Goal: Information Seeking & Learning: Learn about a topic

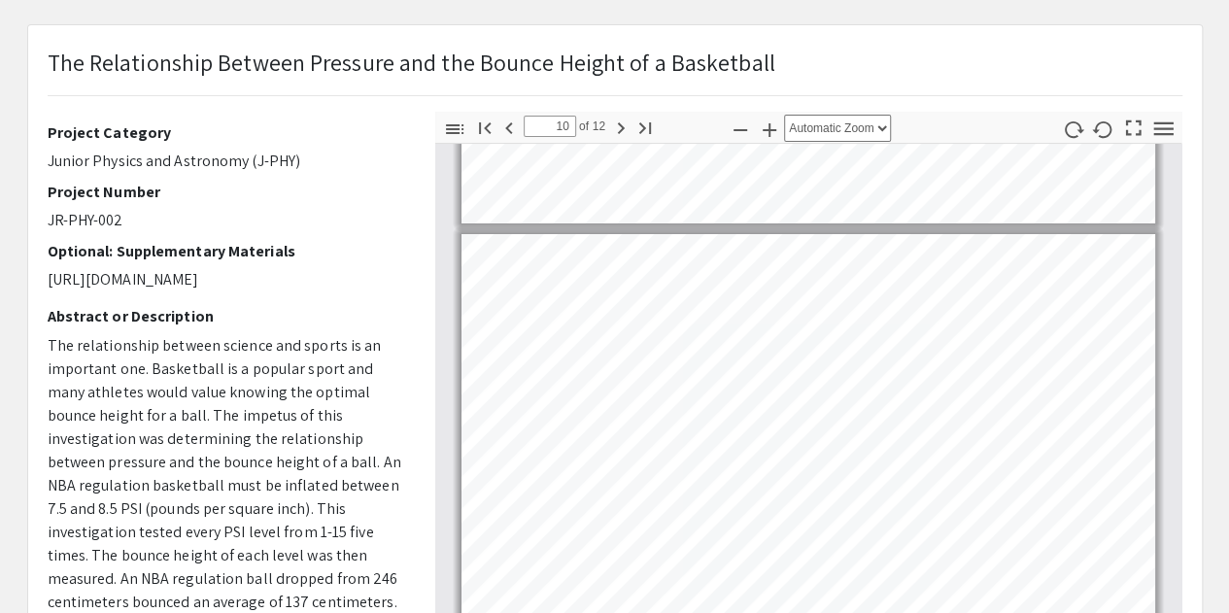
scroll to position [3529, 0]
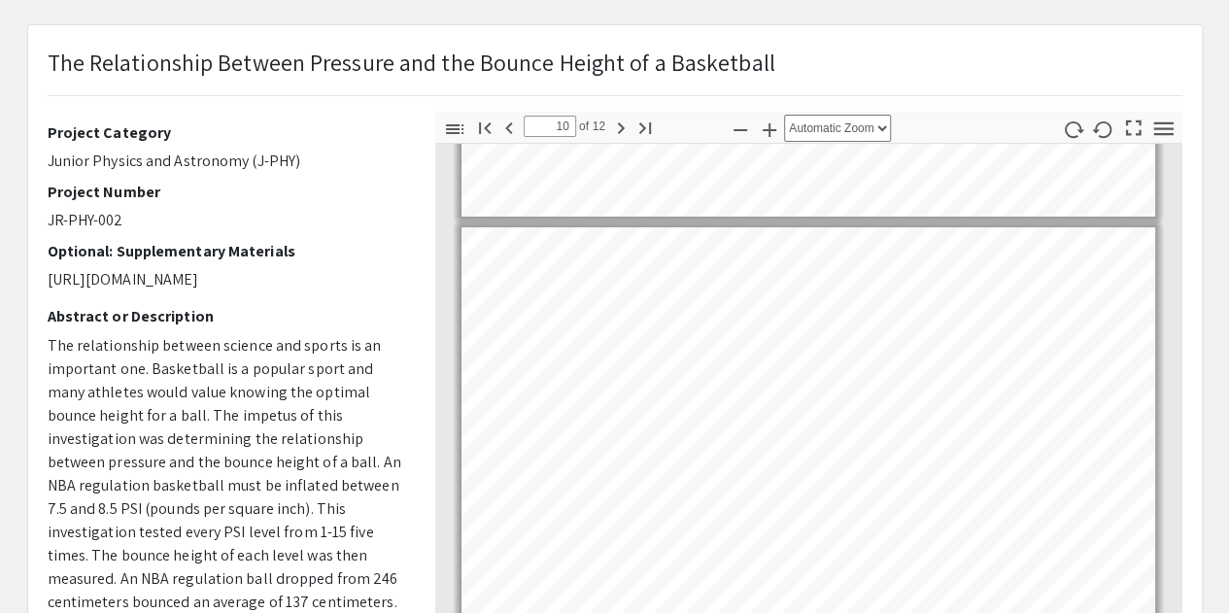
type input "9"
select select "custom"
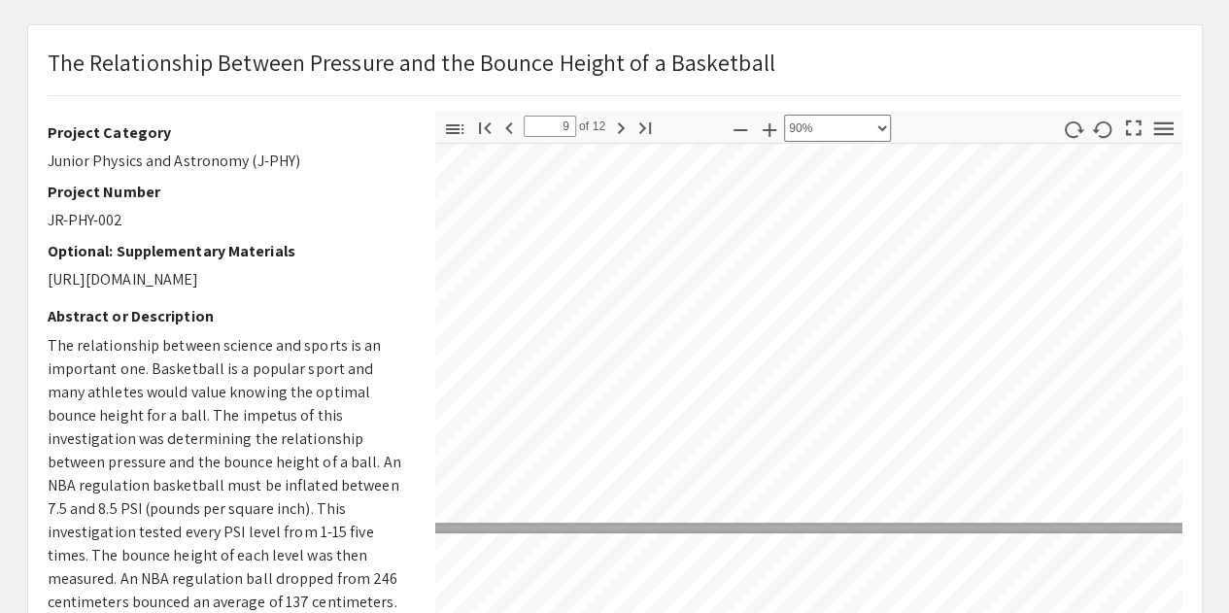
type input "10"
select select "custom"
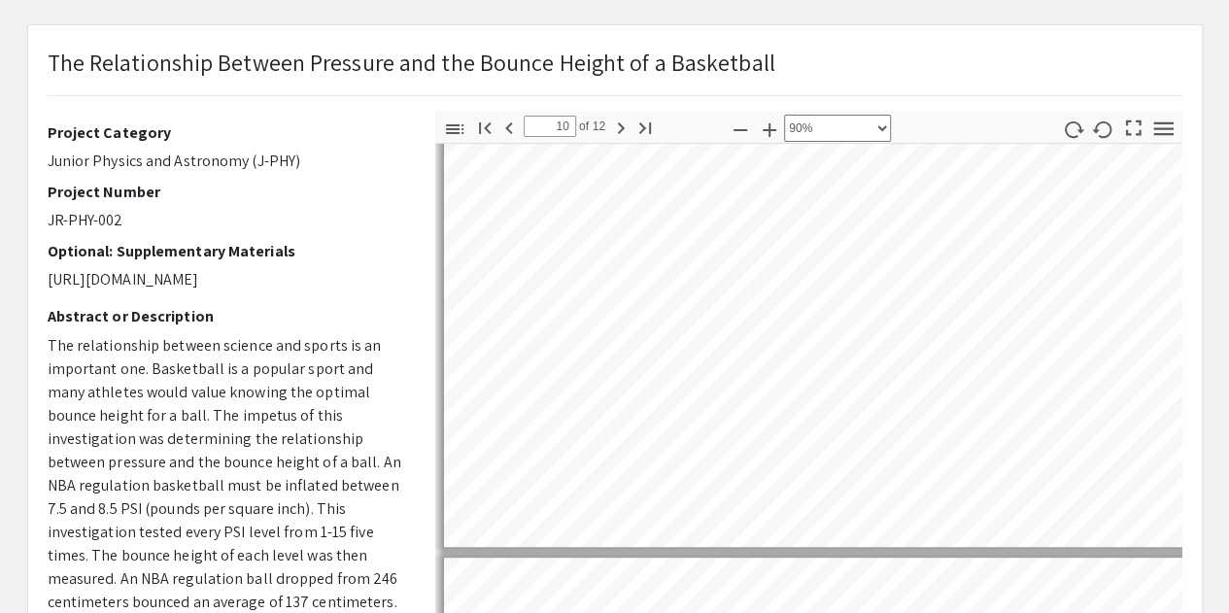
scroll to position [4424, 0]
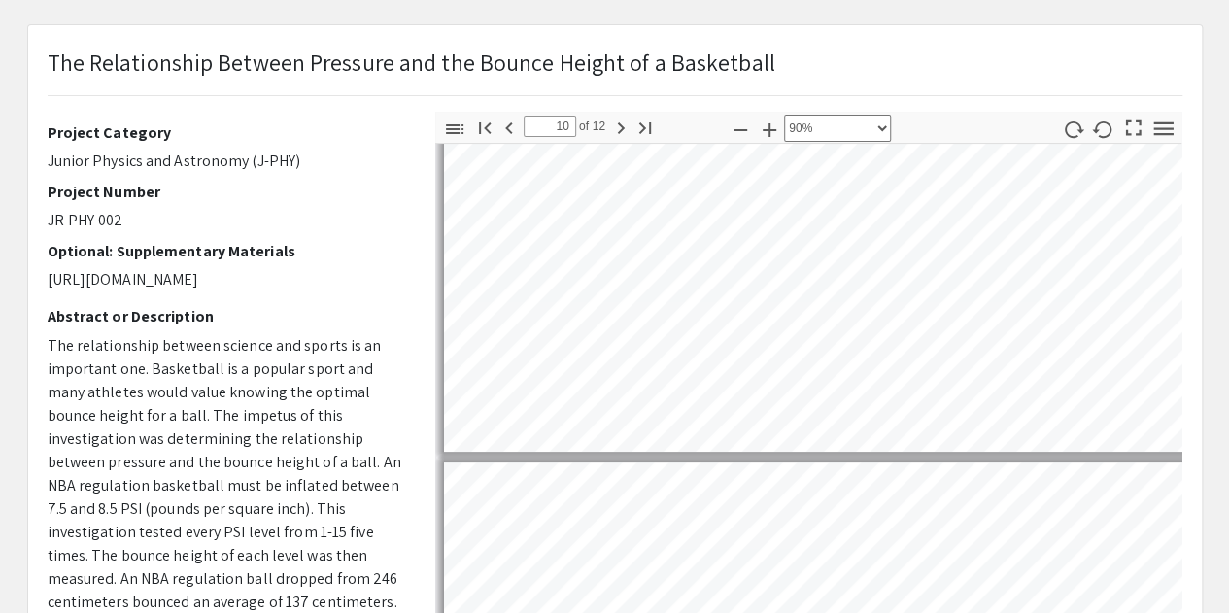
type input "9"
select select "custom"
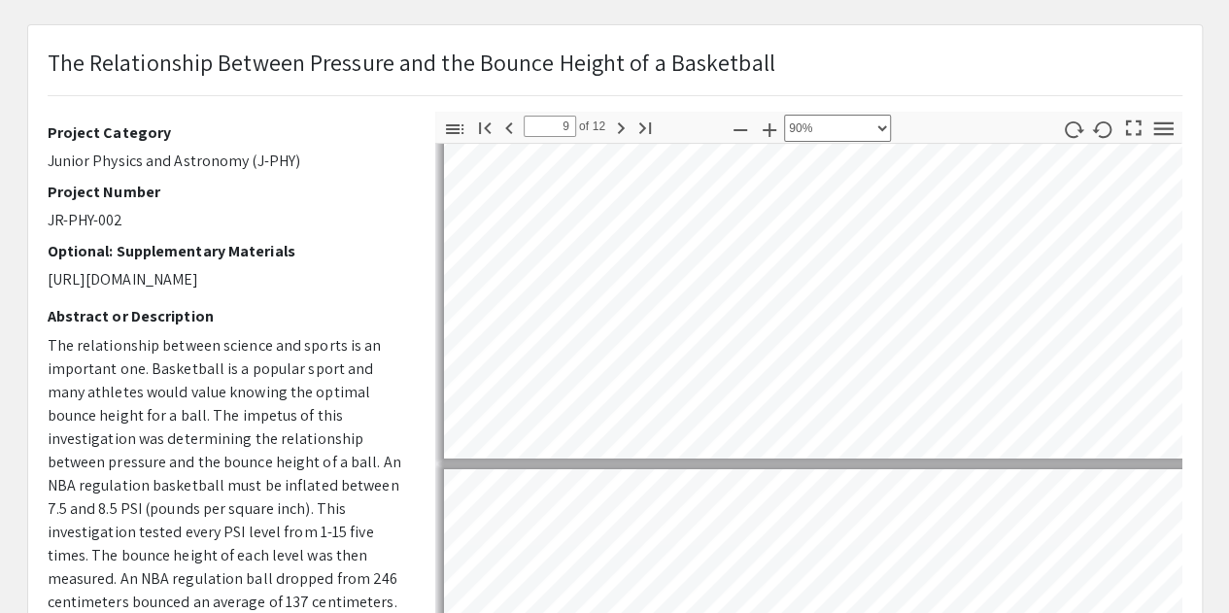
type input "8"
select select "custom"
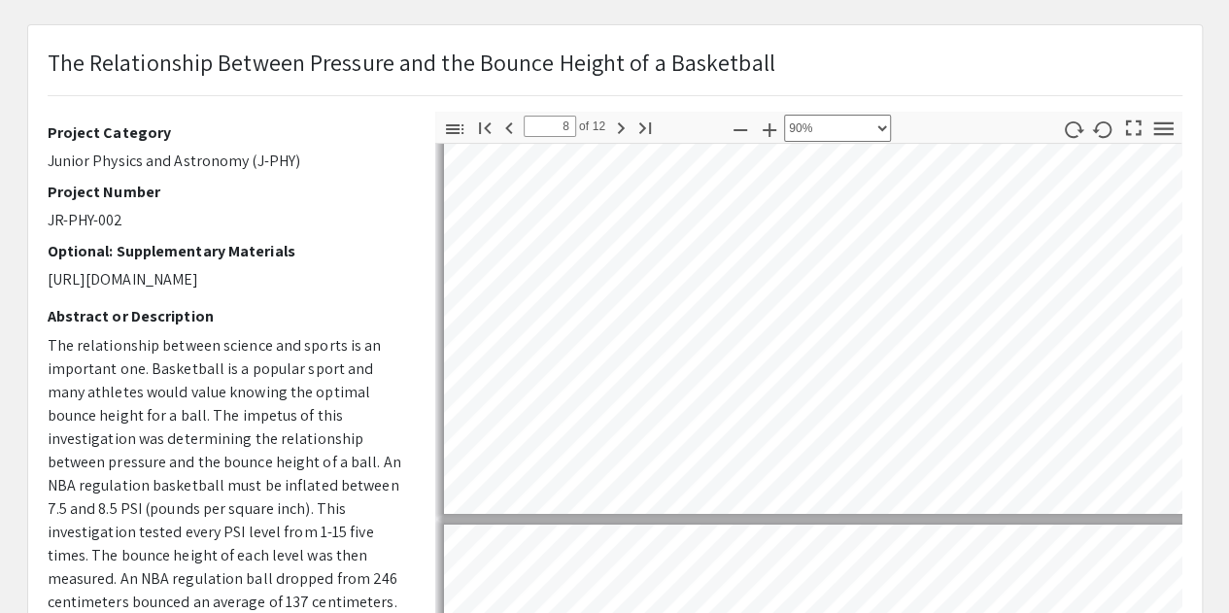
scroll to position [3293, 0]
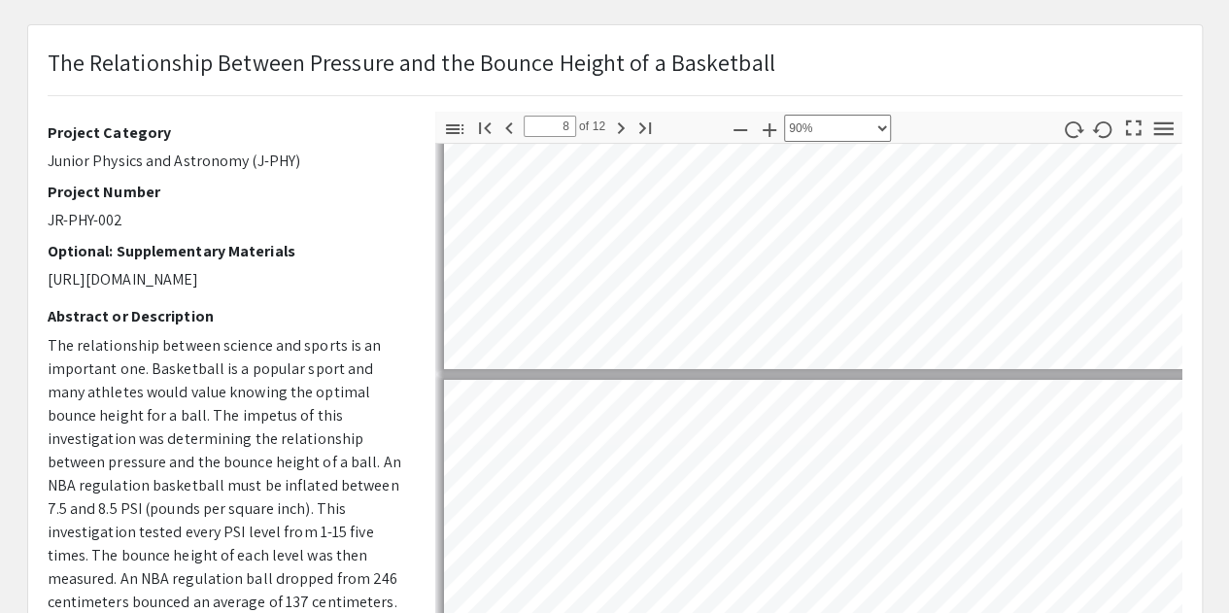
type input "7"
select select "custom"
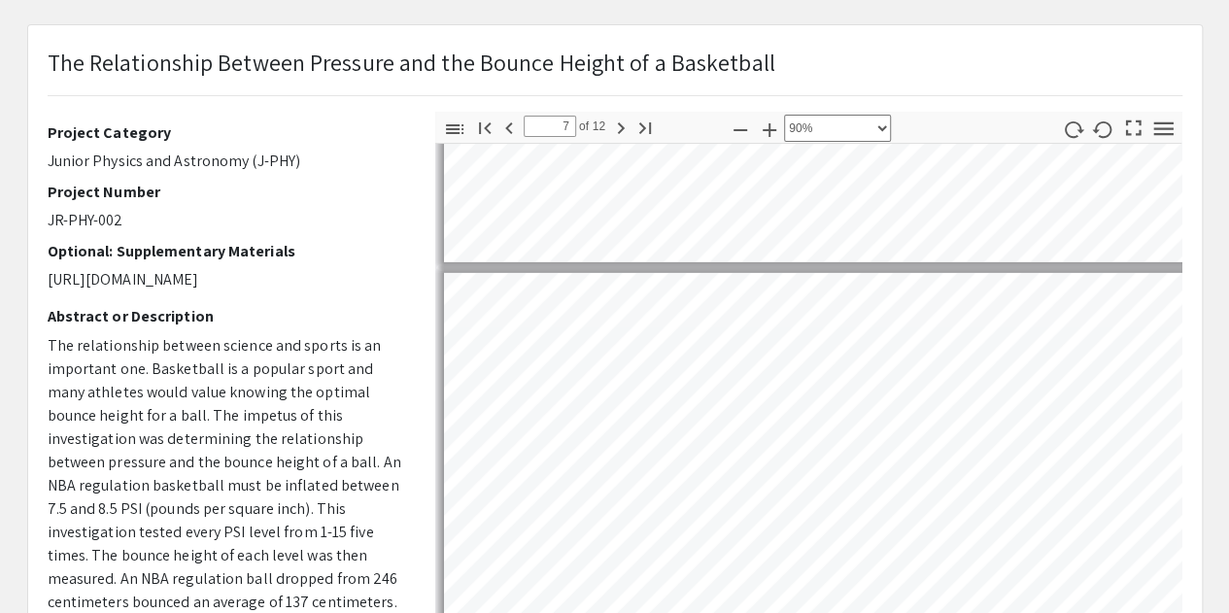
scroll to position [2777, 0]
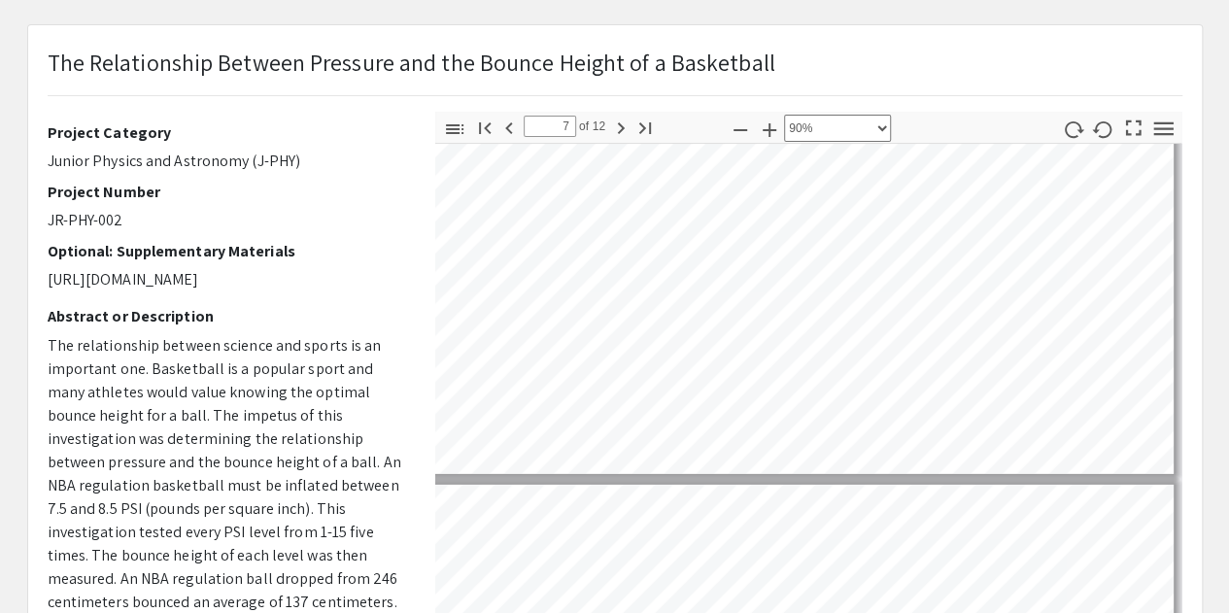
type input "6"
select select "custom"
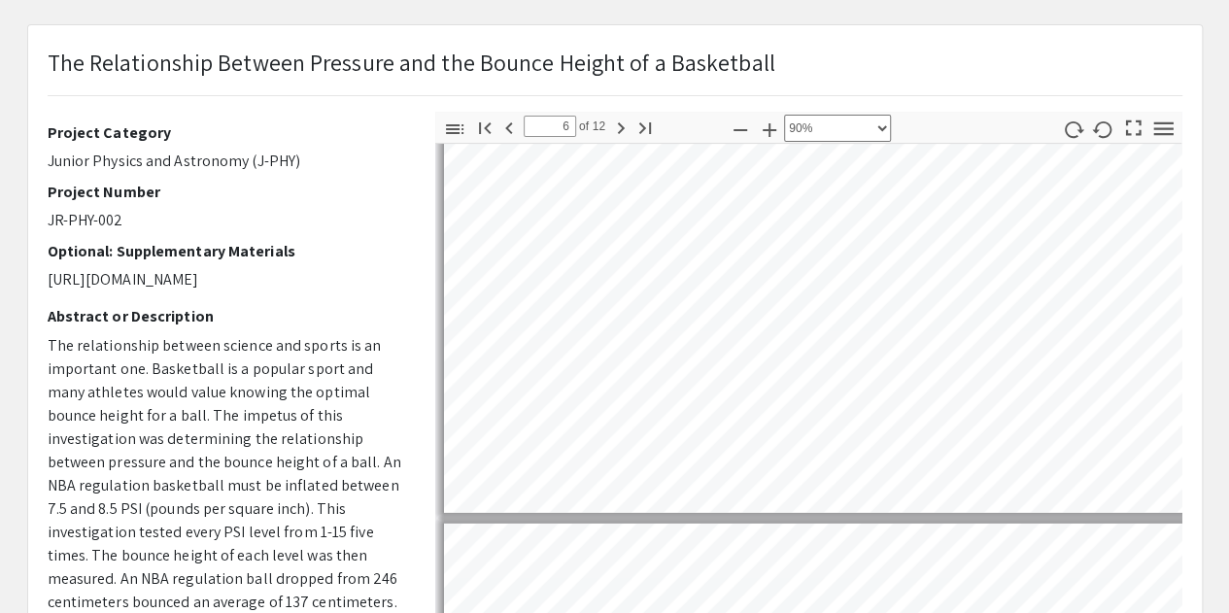
scroll to position [2535, 0]
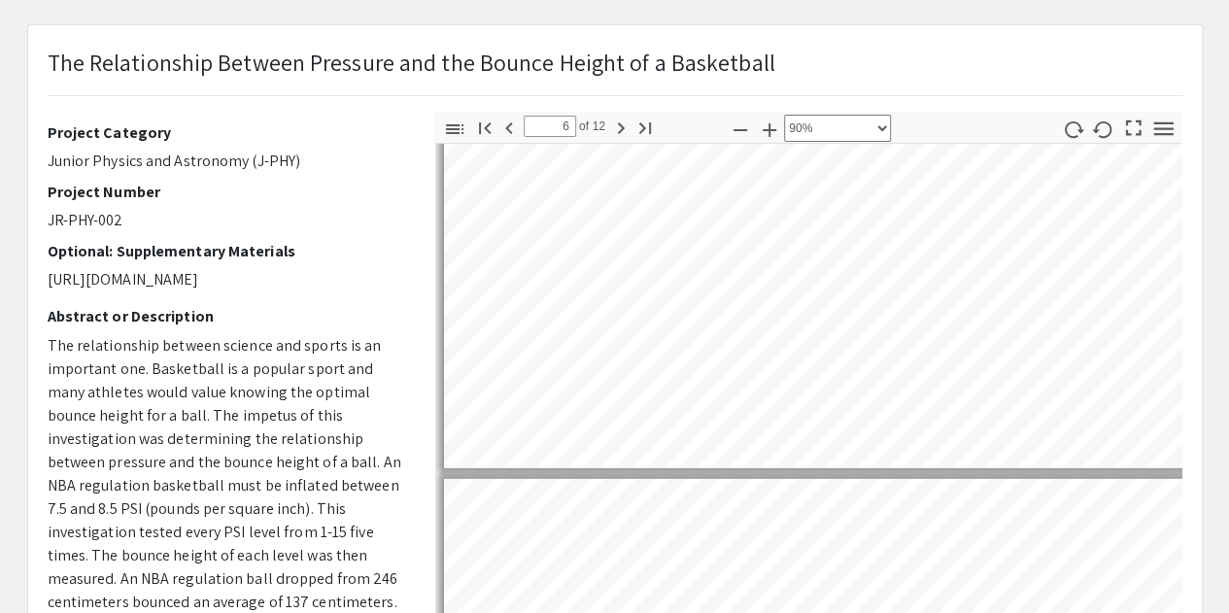
type input "7"
select select "custom"
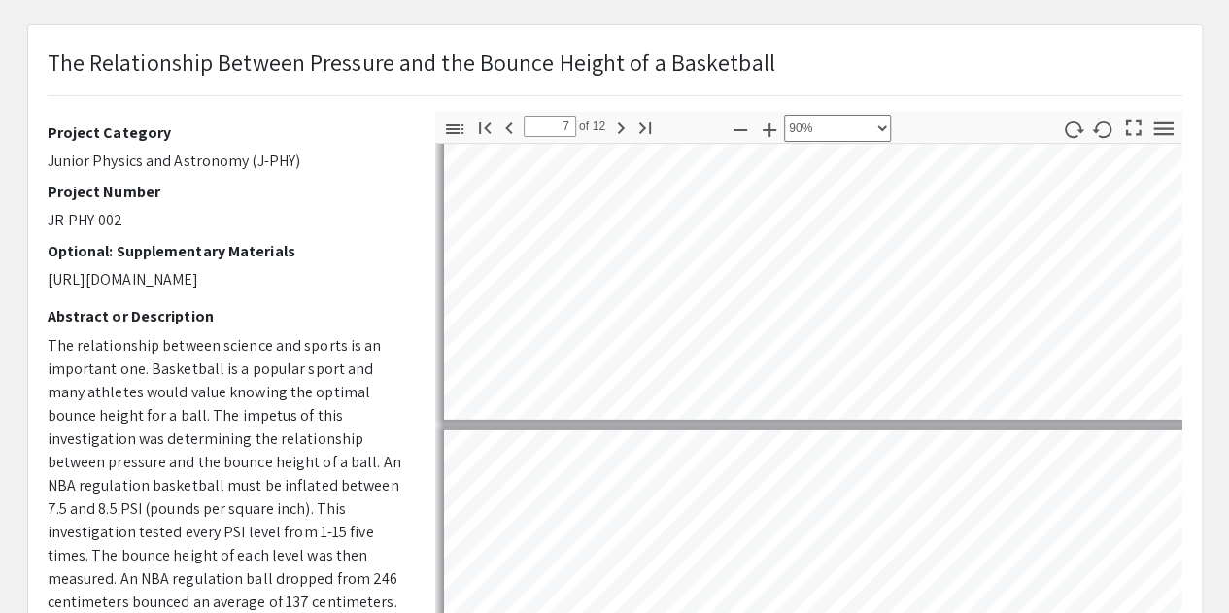
scroll to position [2620, 0]
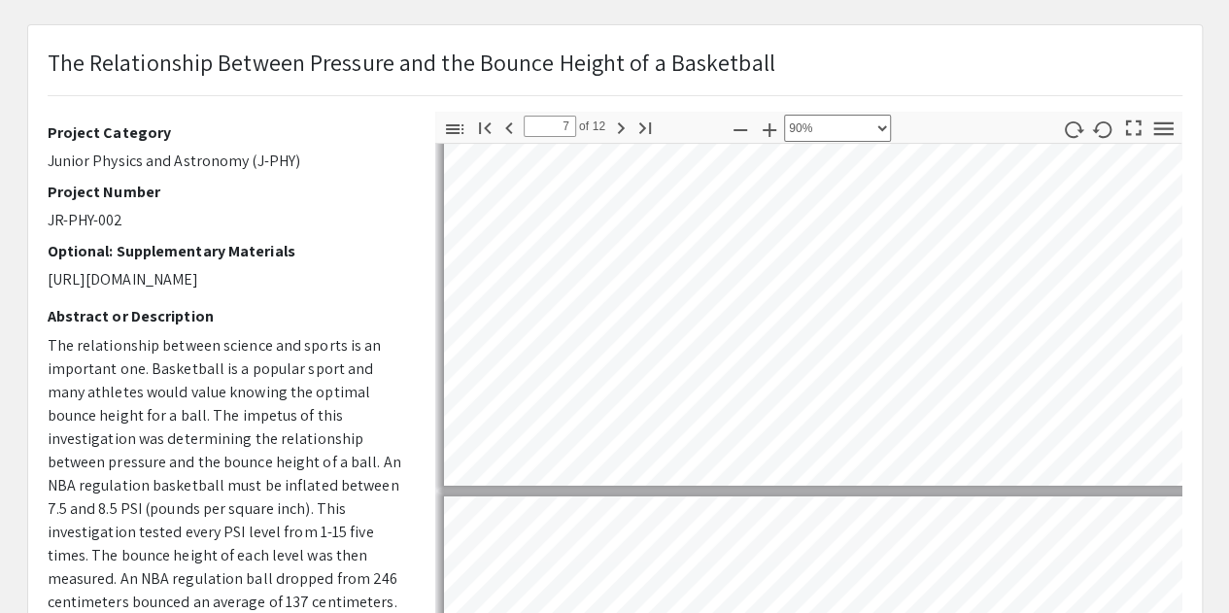
type input "8"
select select "custom"
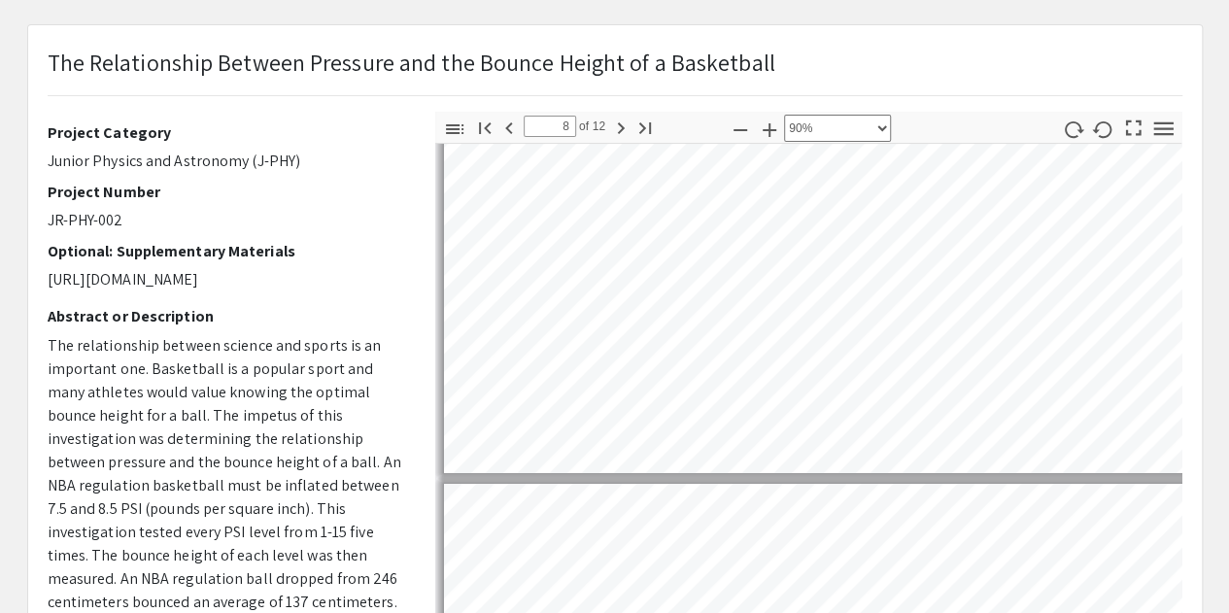
type input "9"
select select "custom"
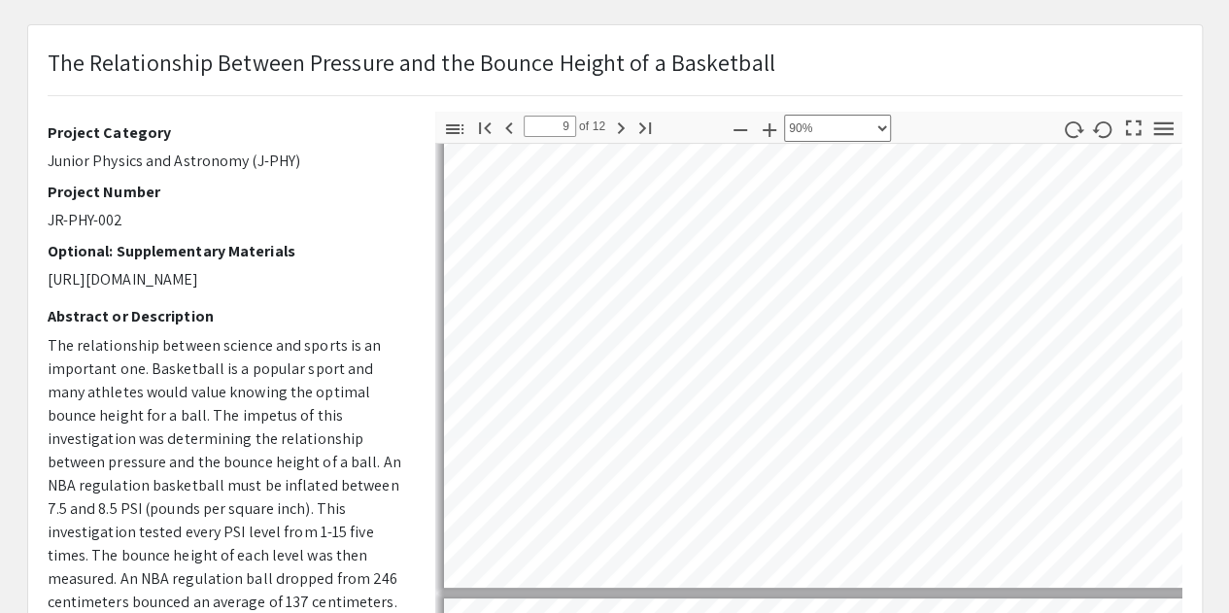
type input "10"
select select "custom"
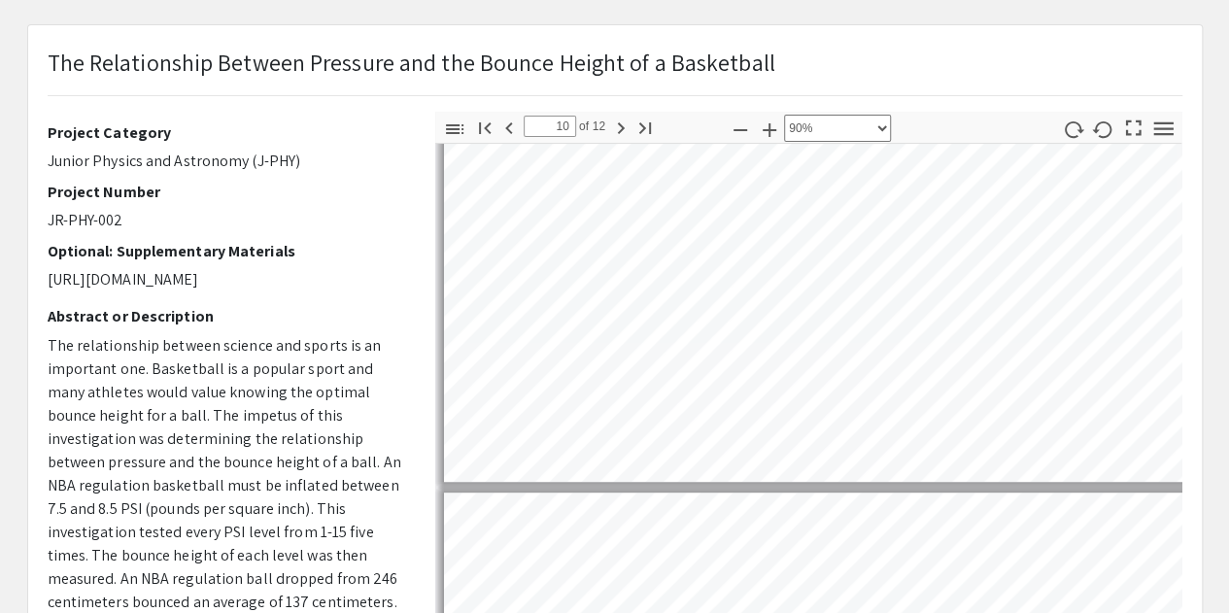
type input "11"
select select "custom"
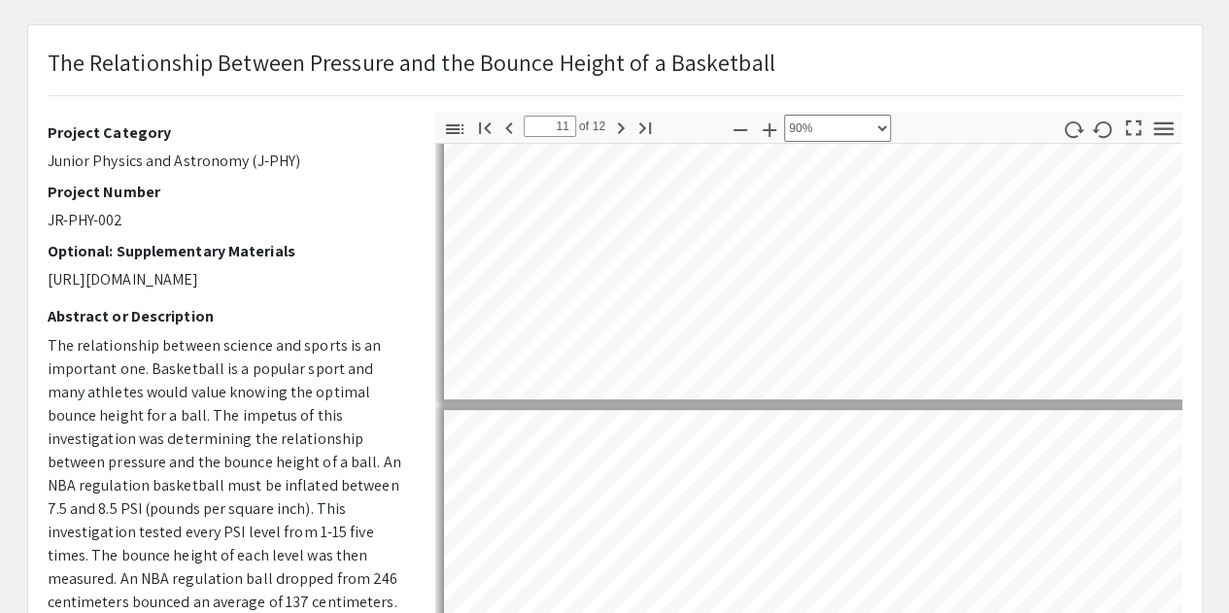
scroll to position [4587, 0]
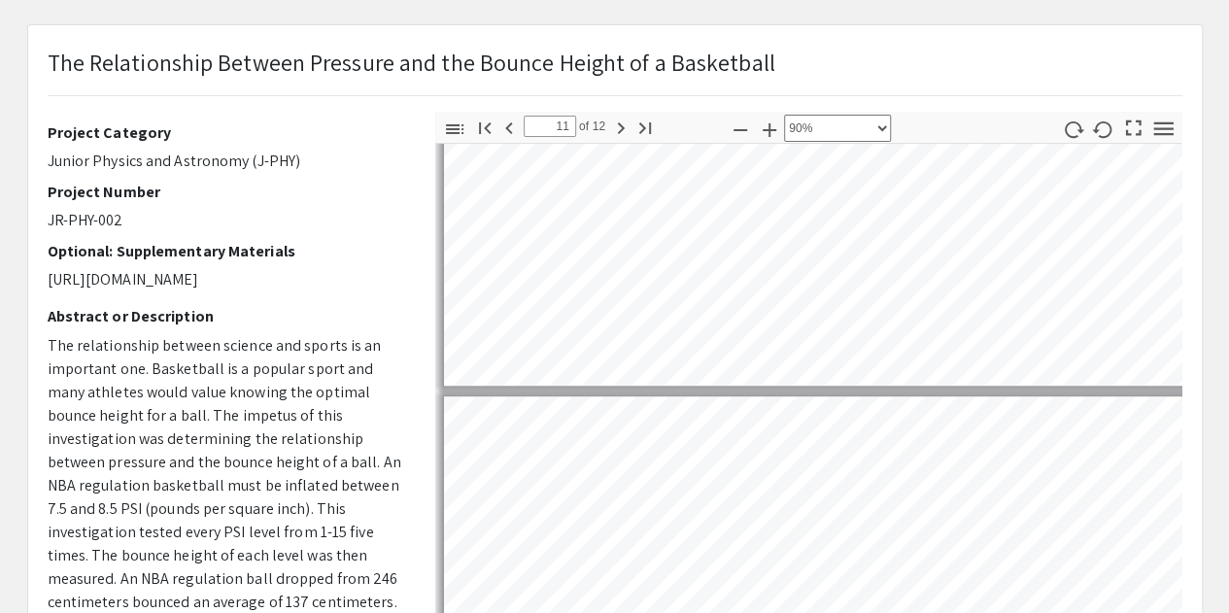
type input "10"
select select "custom"
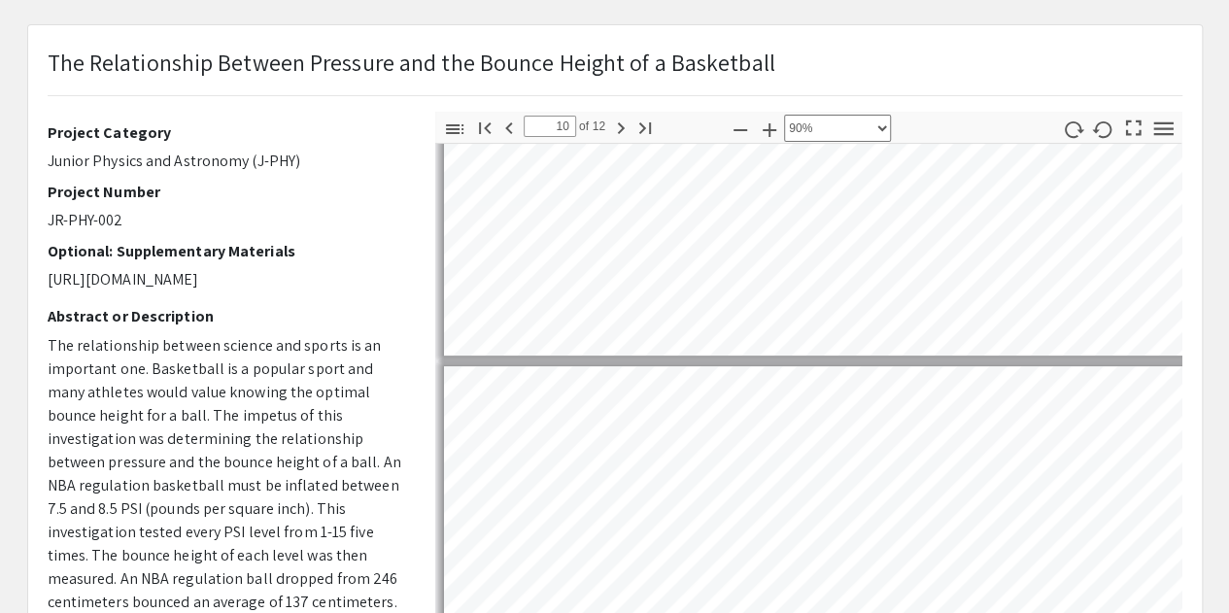
scroll to position [4133, 0]
type input "9"
select select "custom"
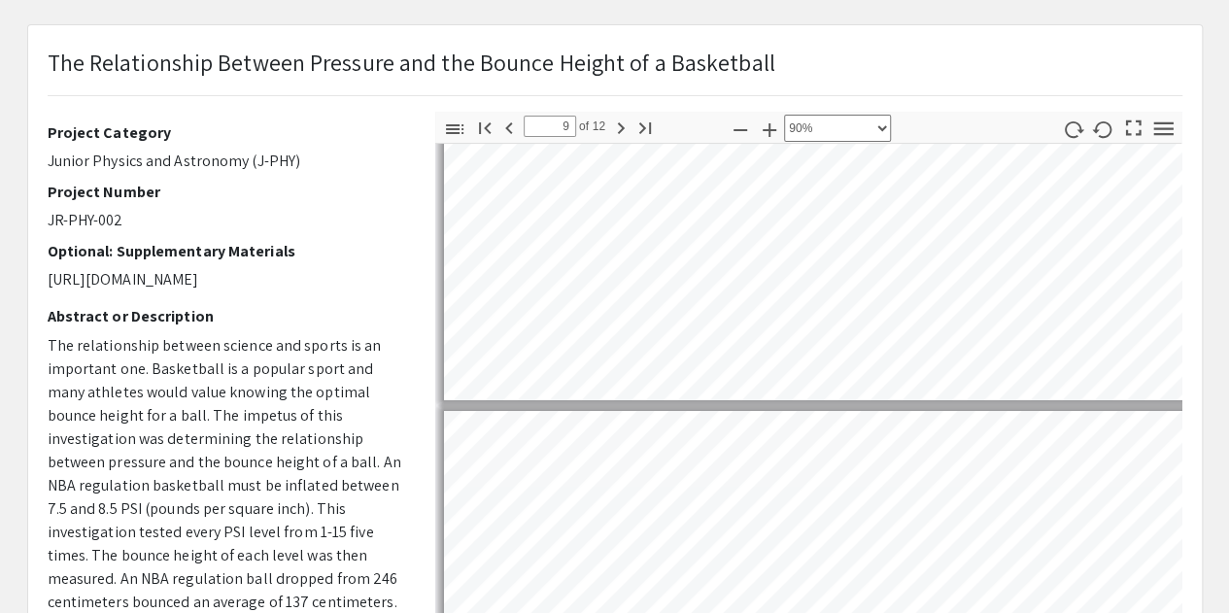
type input "8"
select select "custom"
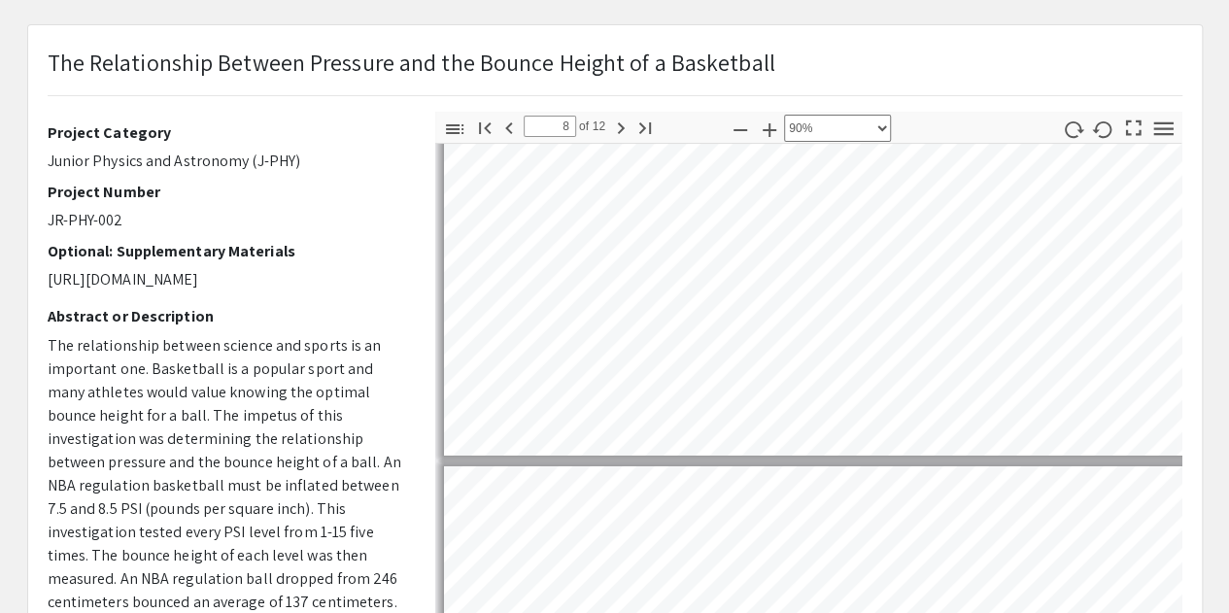
type input "7"
select select "custom"
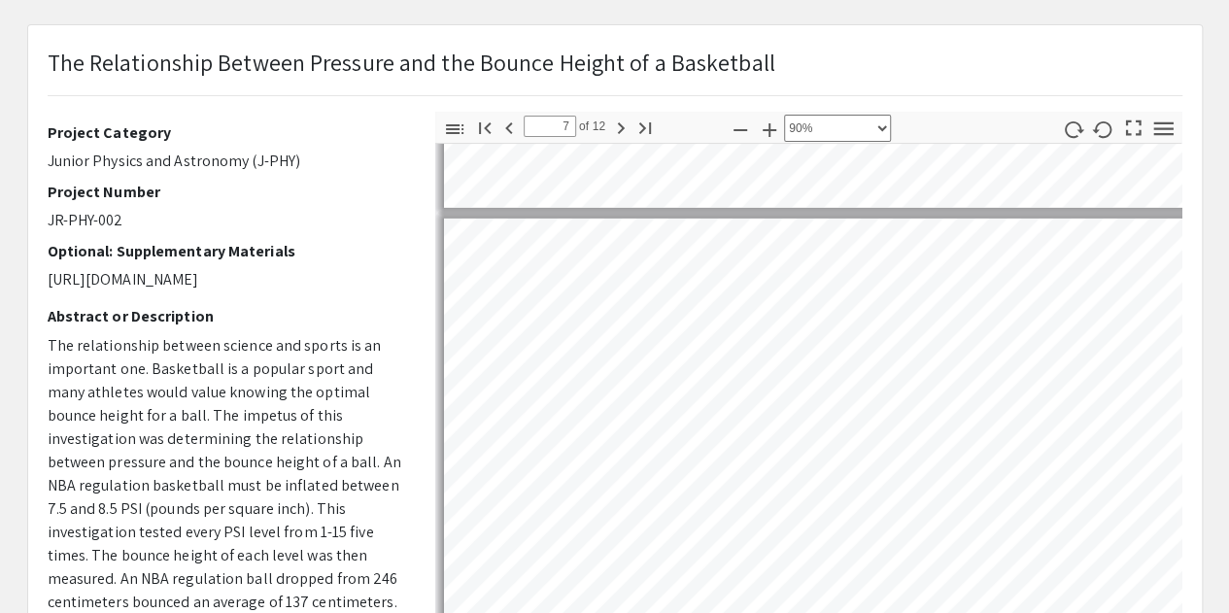
scroll to position [2831, 0]
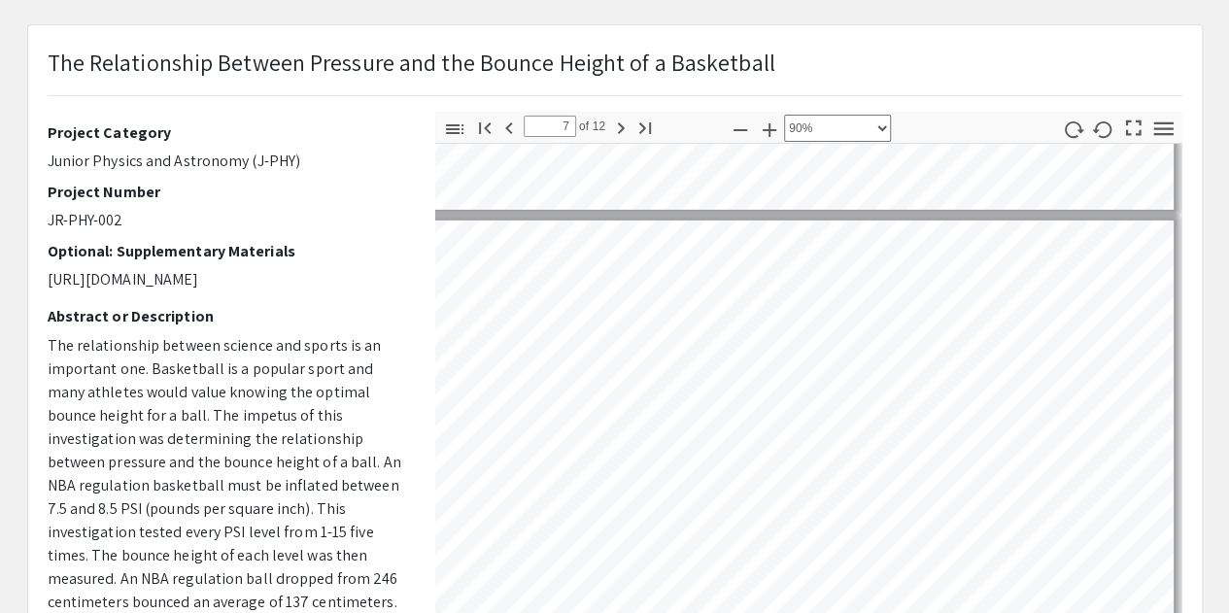
type input "6"
select select "custom"
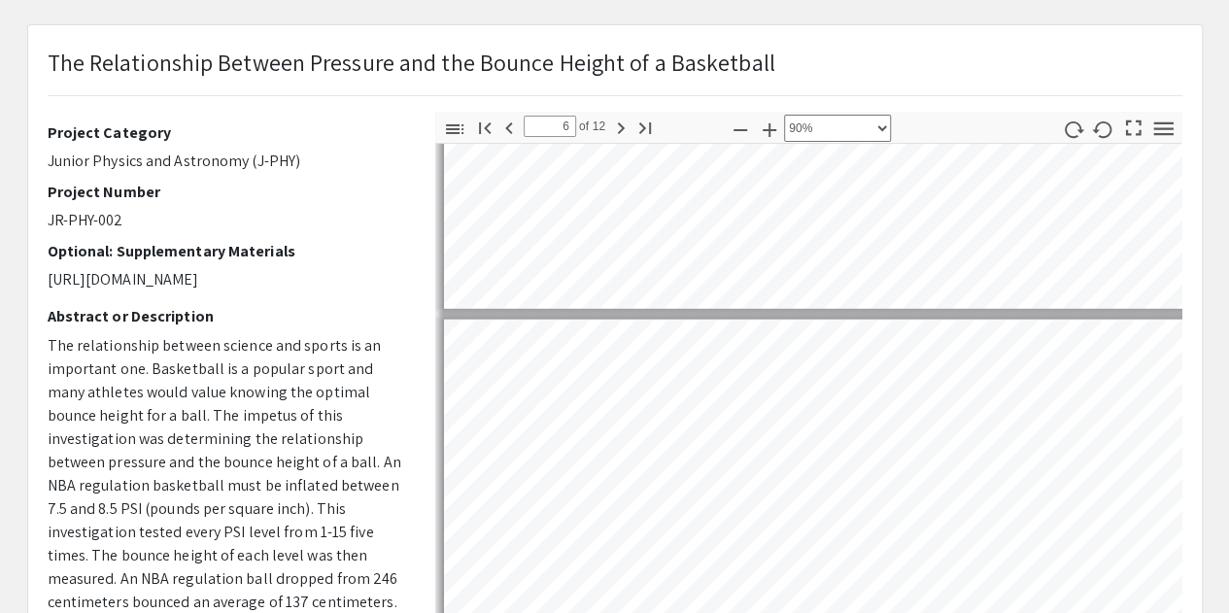
scroll to position [2246, 0]
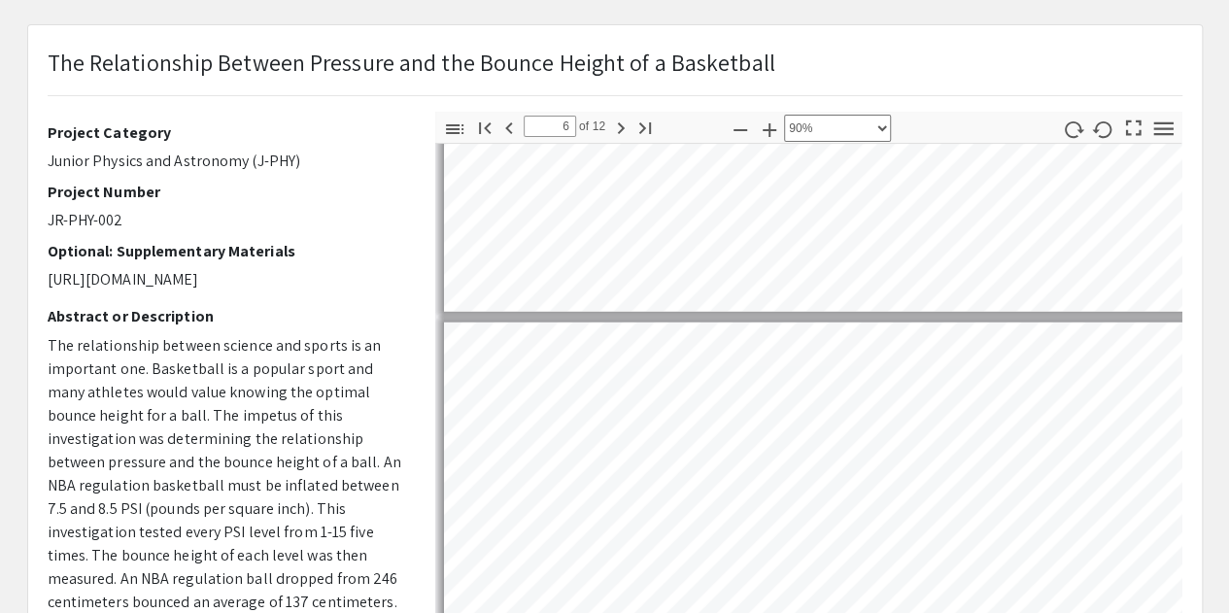
type input "7"
select select "custom"
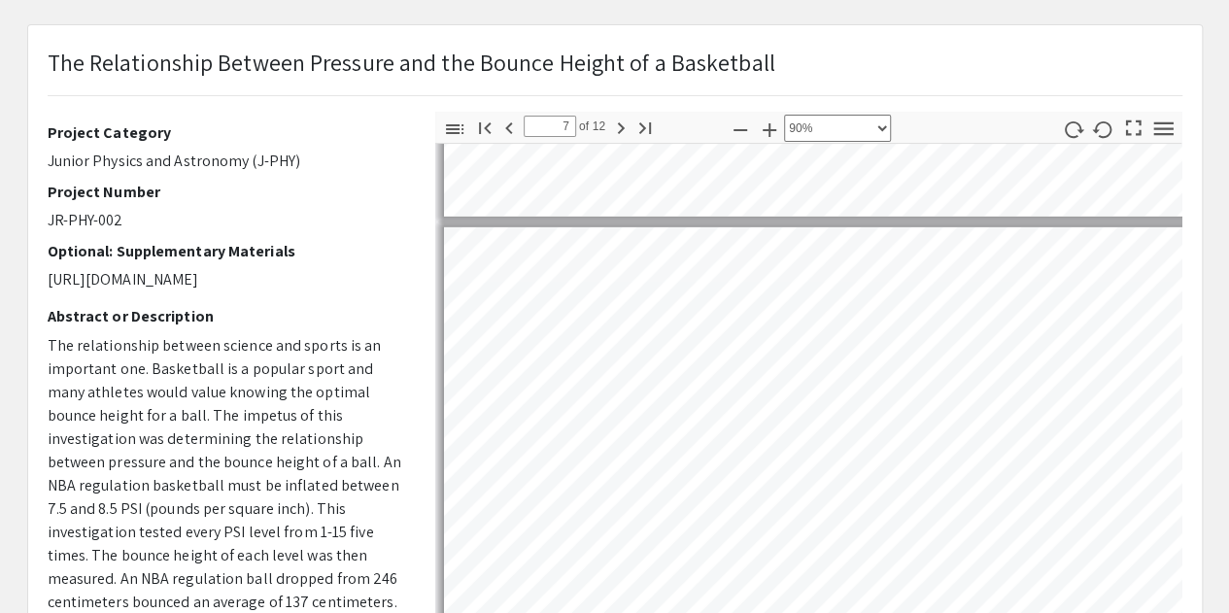
type input "8"
select select "custom"
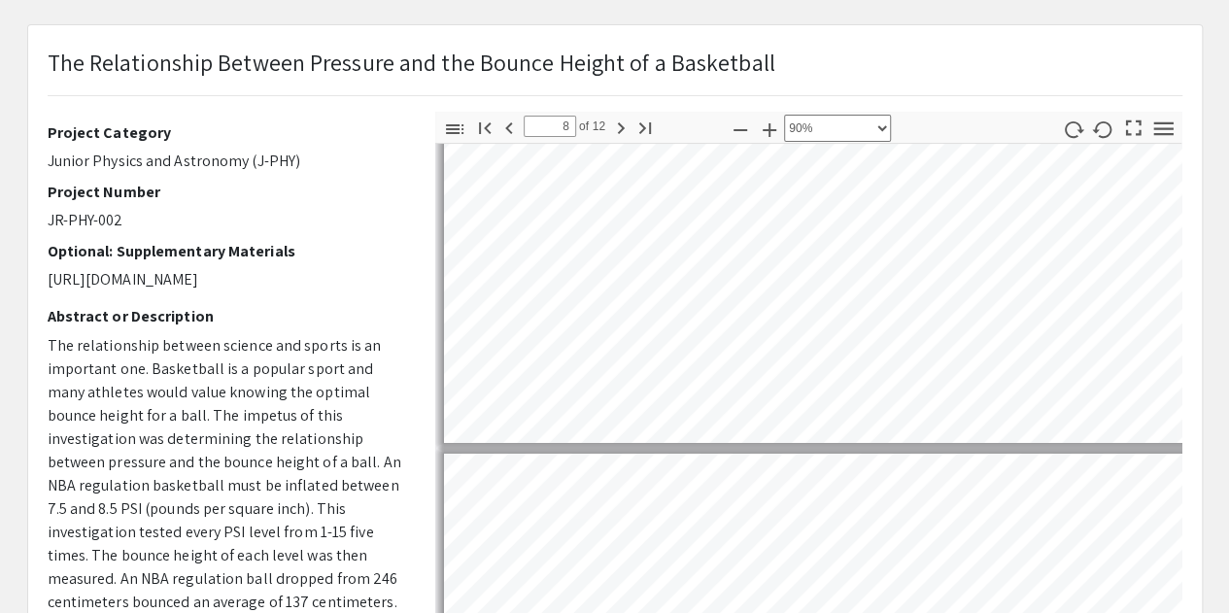
type input "7"
select select "custom"
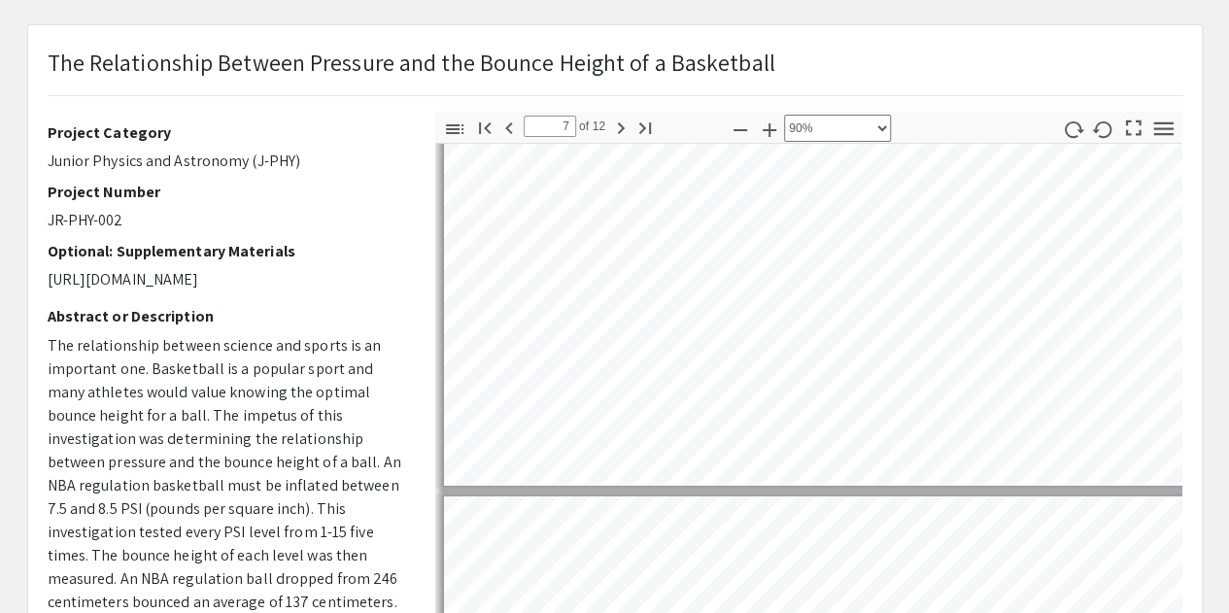
scroll to position [3032, 0]
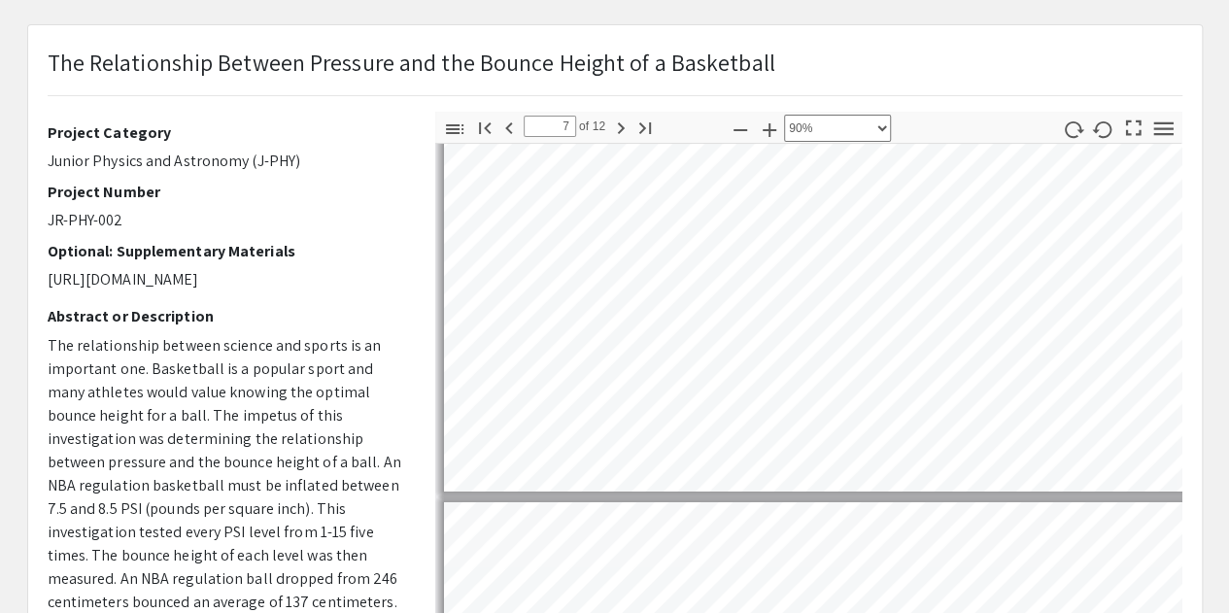
type input "6"
select select "custom"
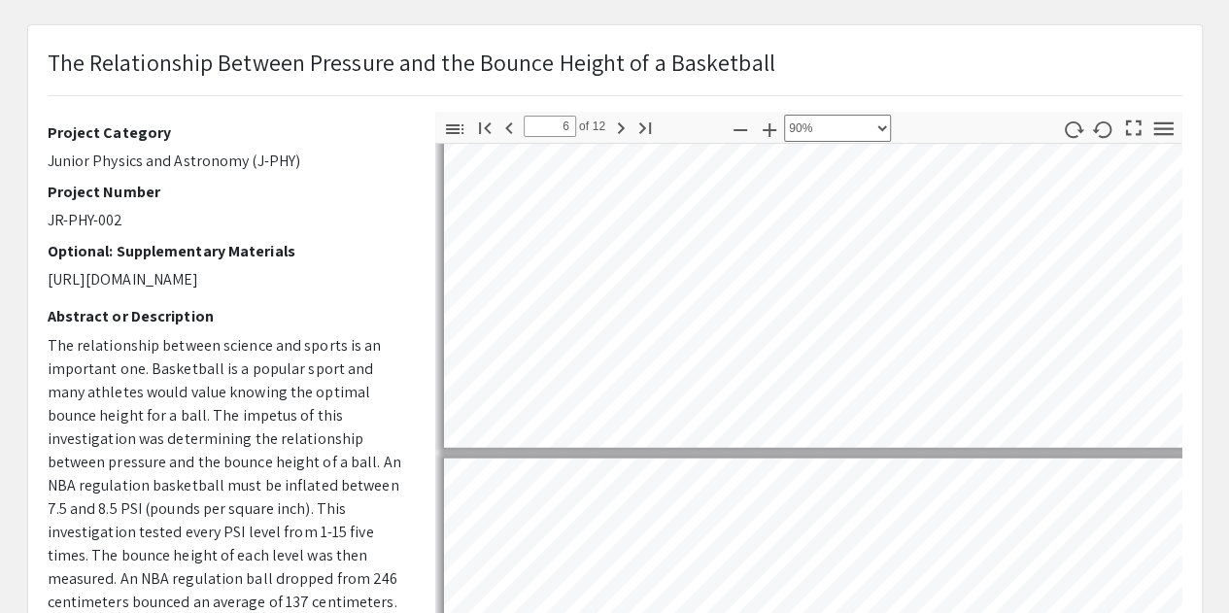
type input "5"
select select "custom"
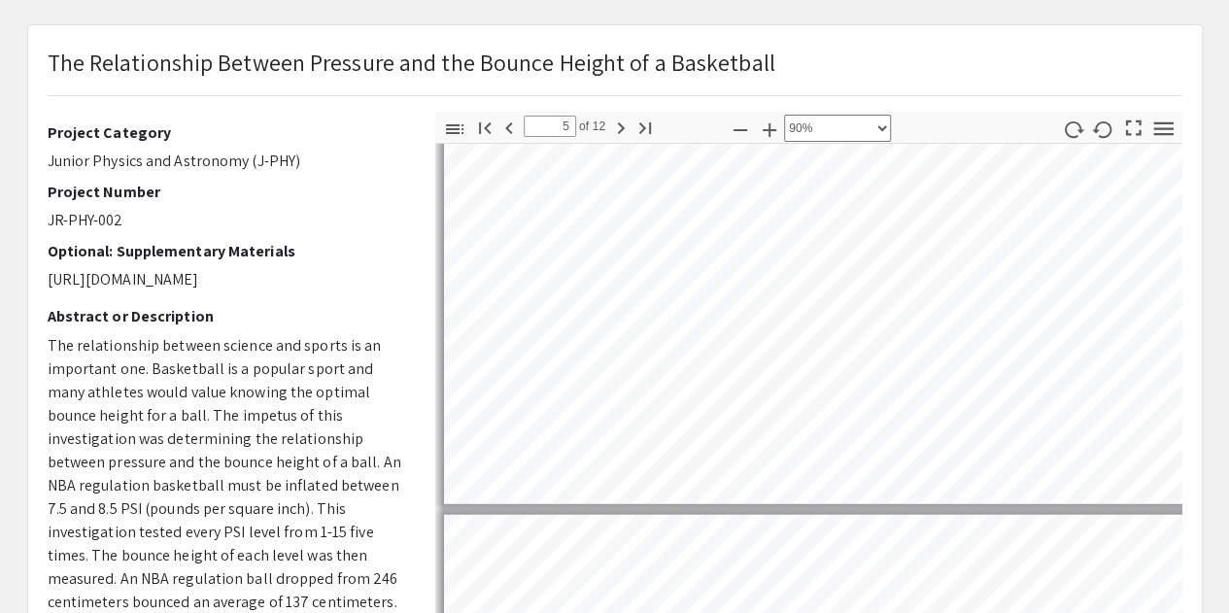
type input "6"
select select "custom"
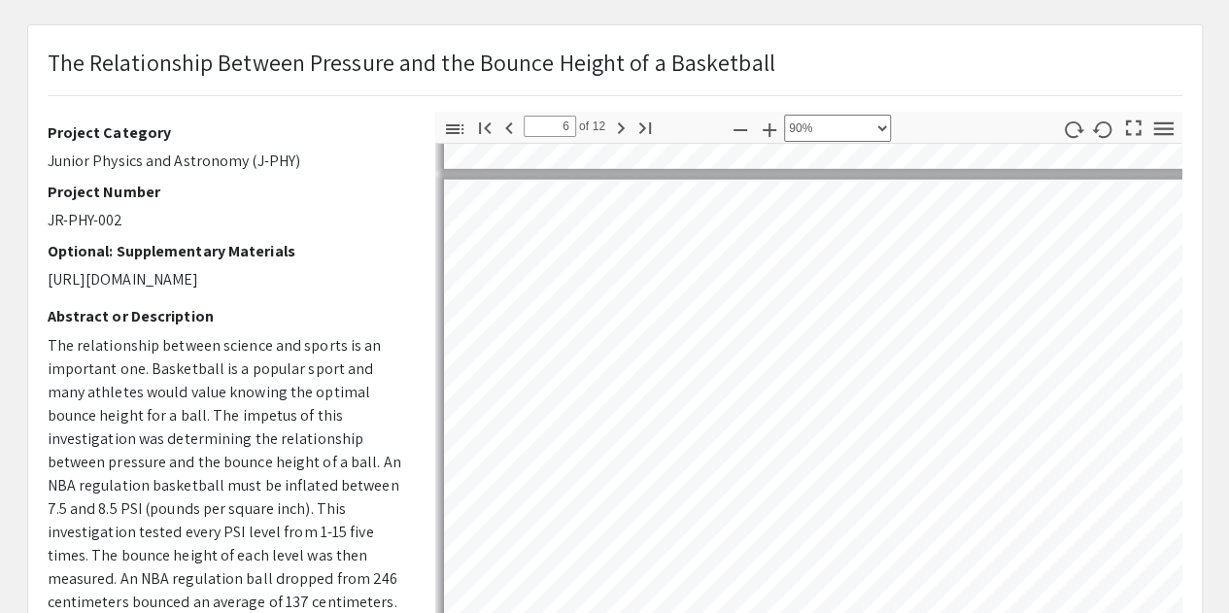
type input "7"
select select "custom"
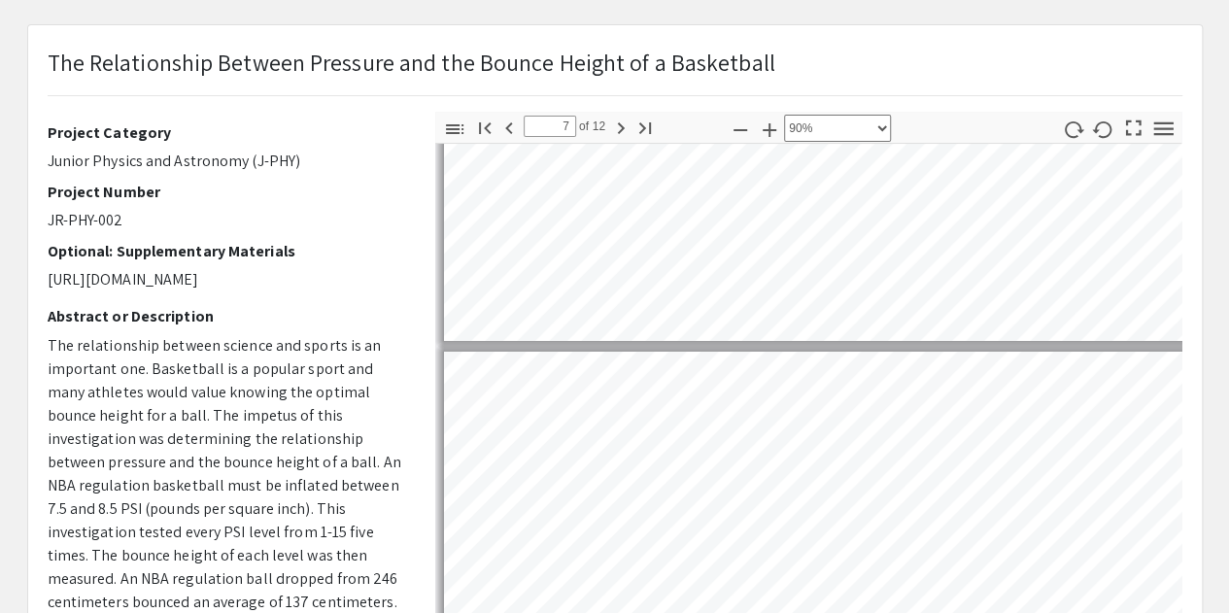
type input "8"
select select "custom"
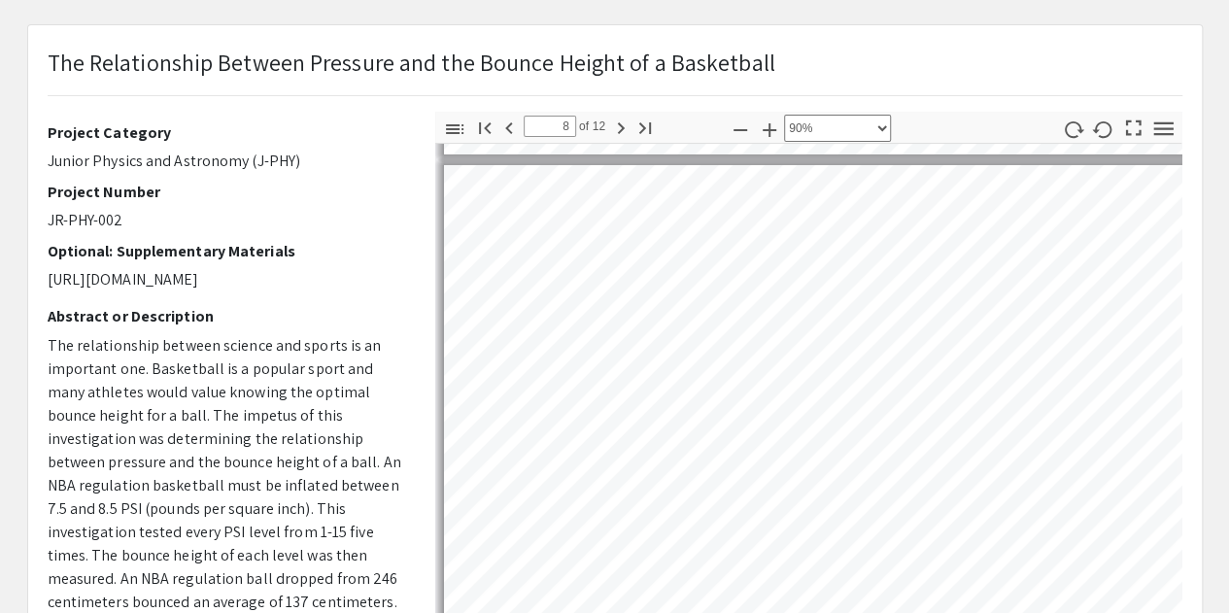
type input "9"
select select "custom"
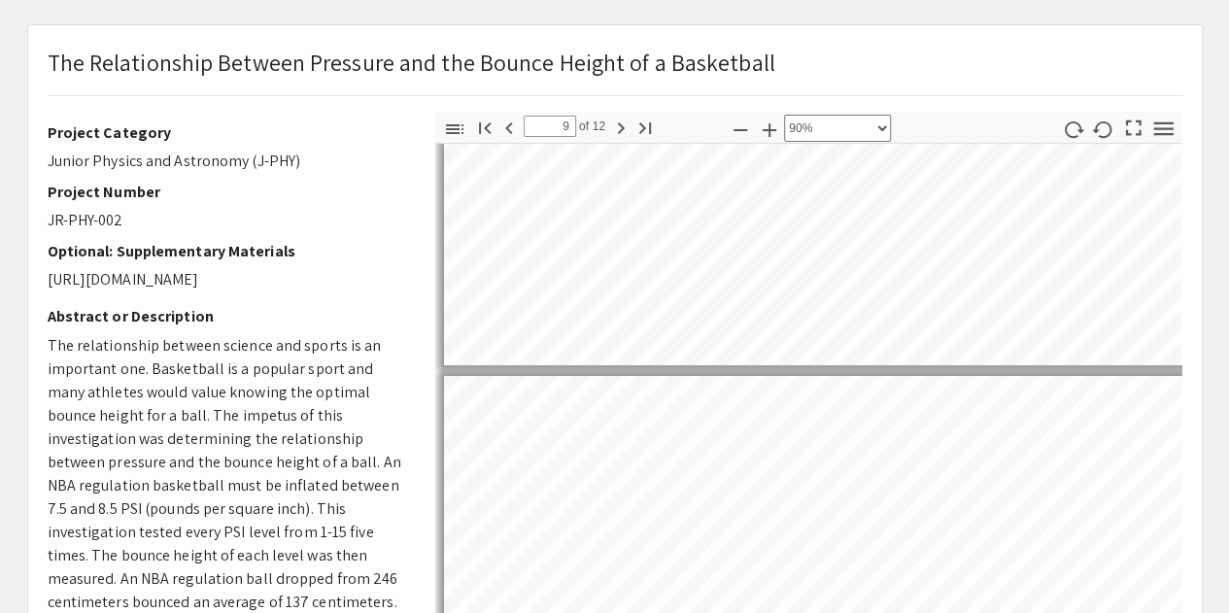
type input "10"
select select "custom"
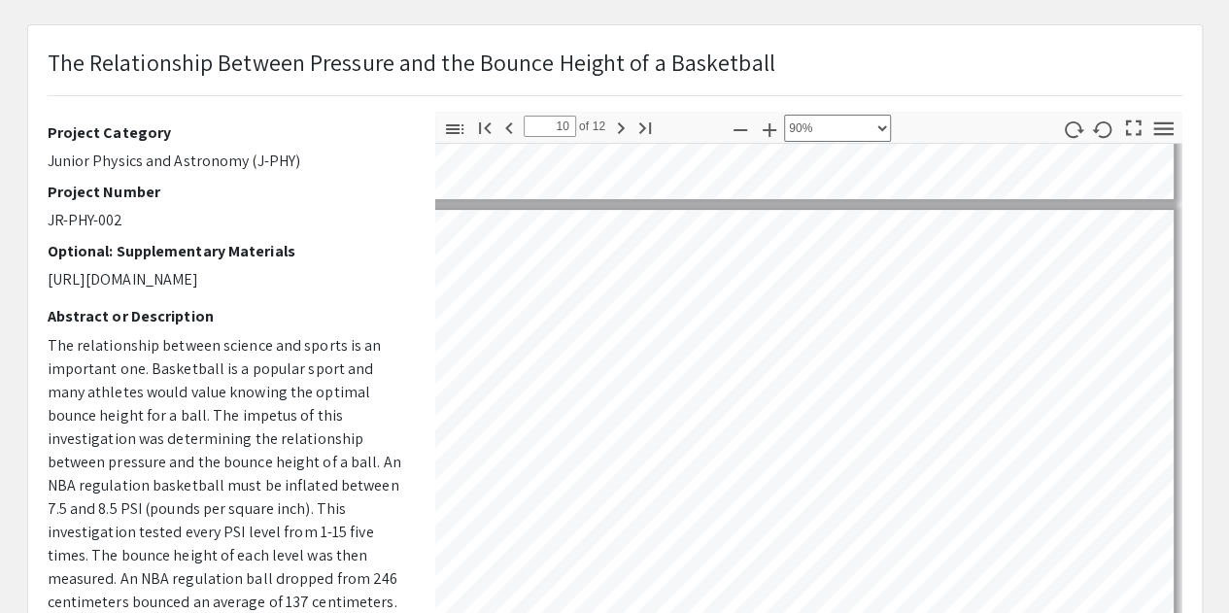
scroll to position [4290, 122]
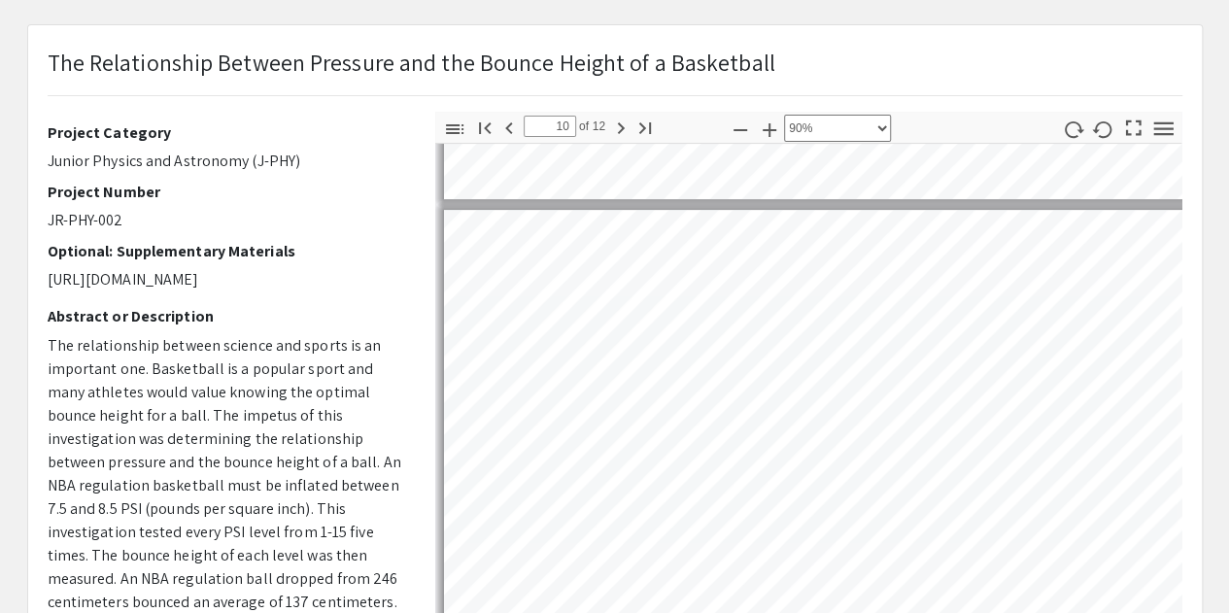
type input "9"
select select "custom"
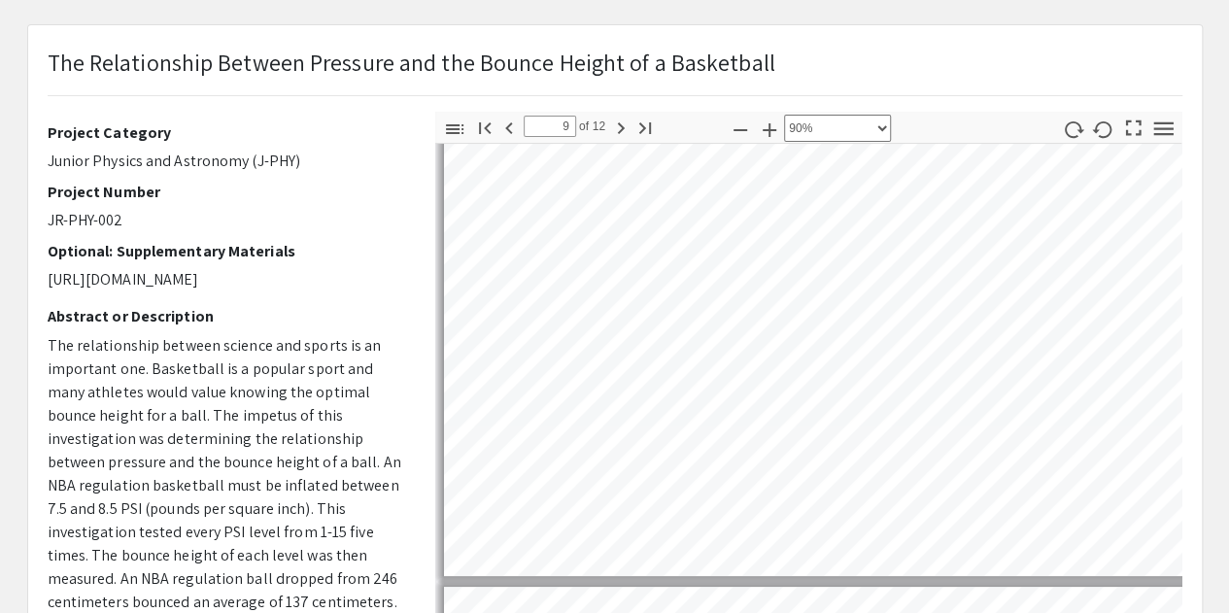
scroll to position [3904, 0]
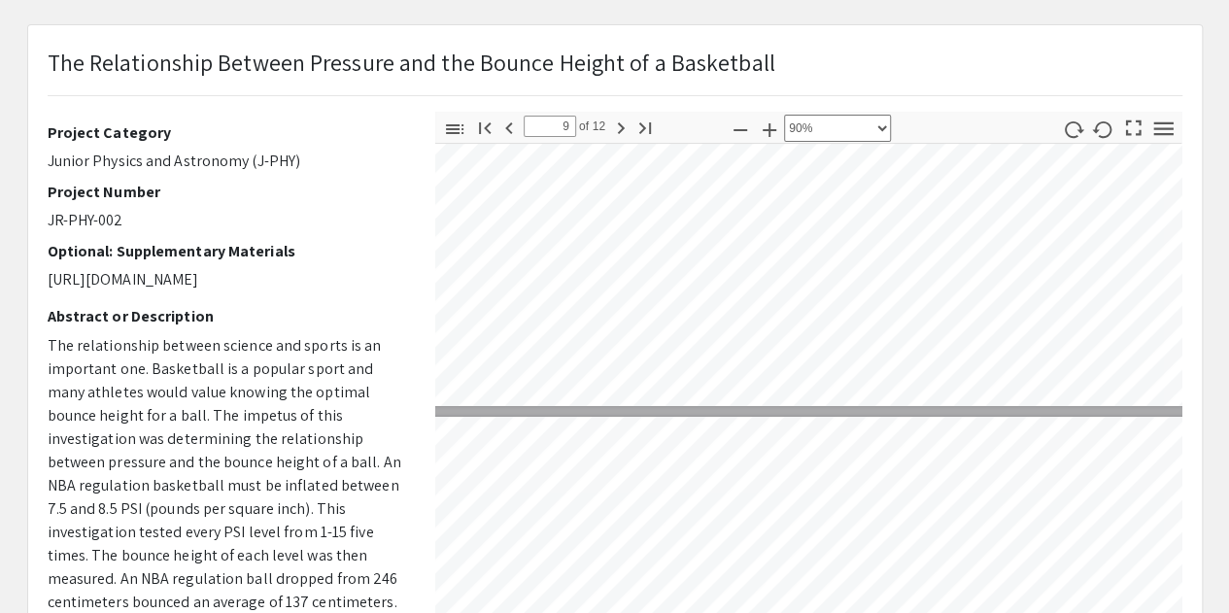
type input "8"
select select "custom"
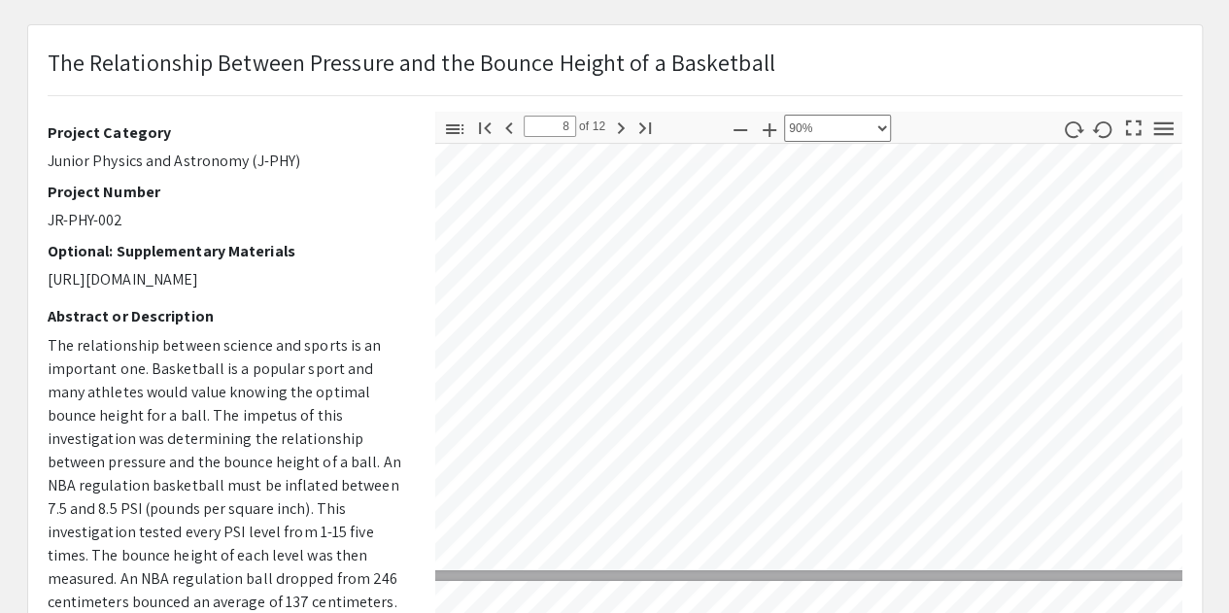
type input "7"
select select "custom"
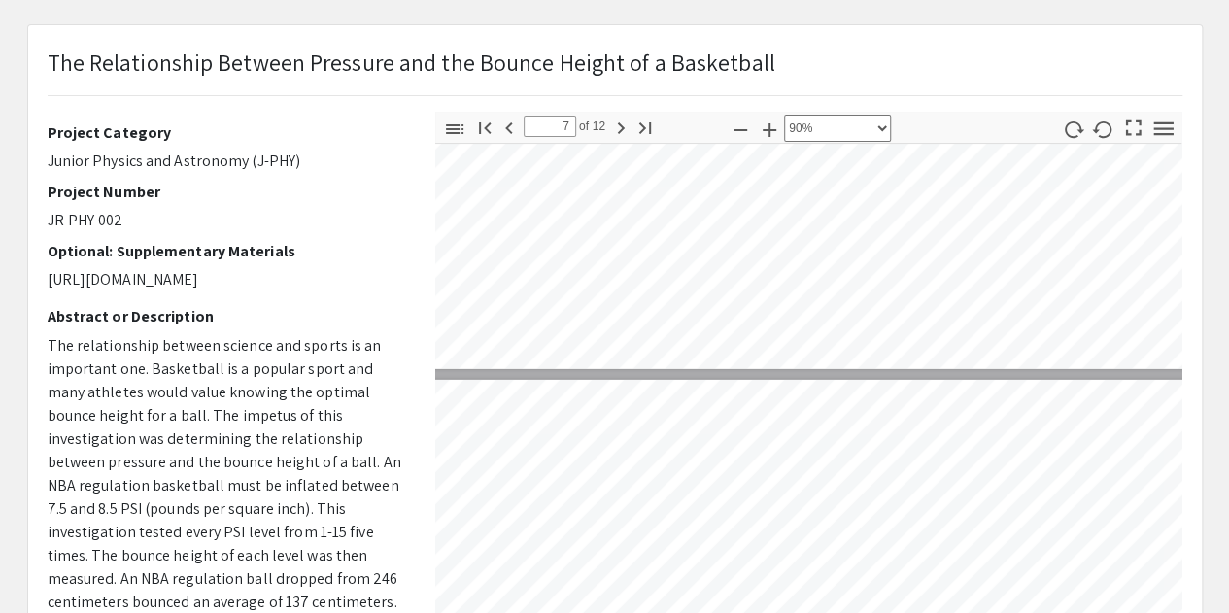
type input "6"
select select "custom"
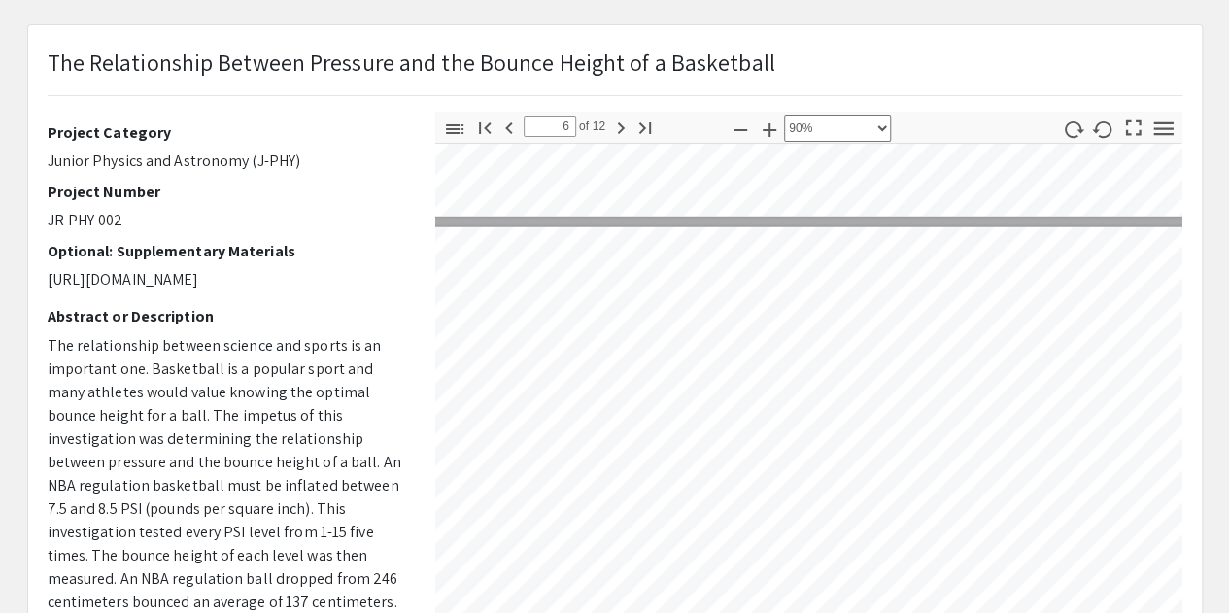
type input "5"
select select "custom"
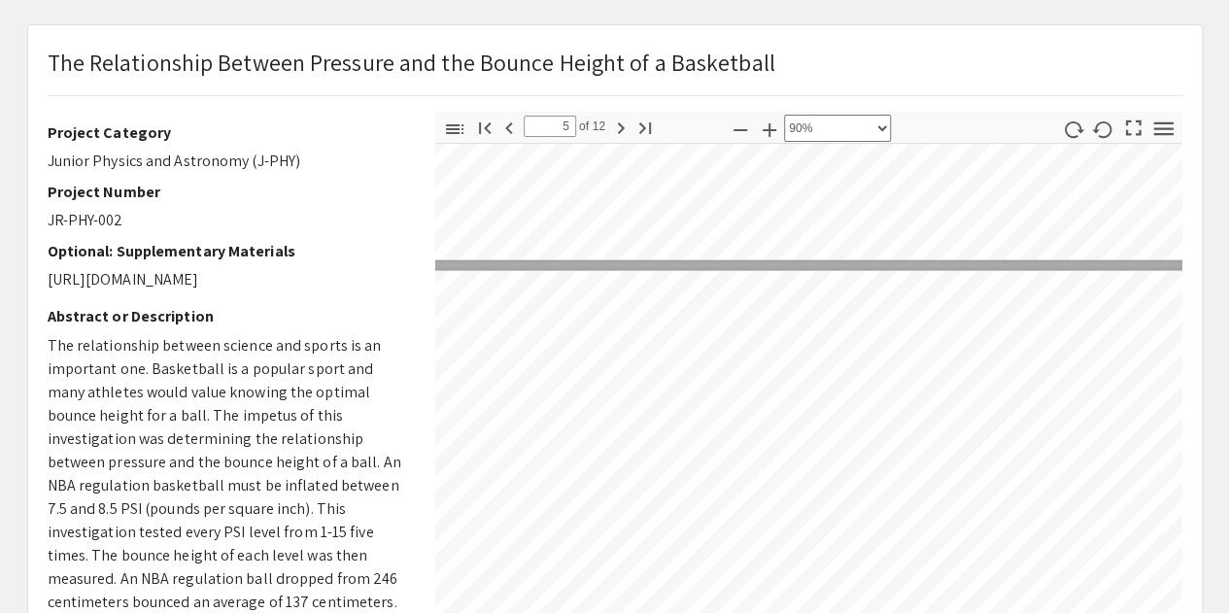
type input "4"
select select "custom"
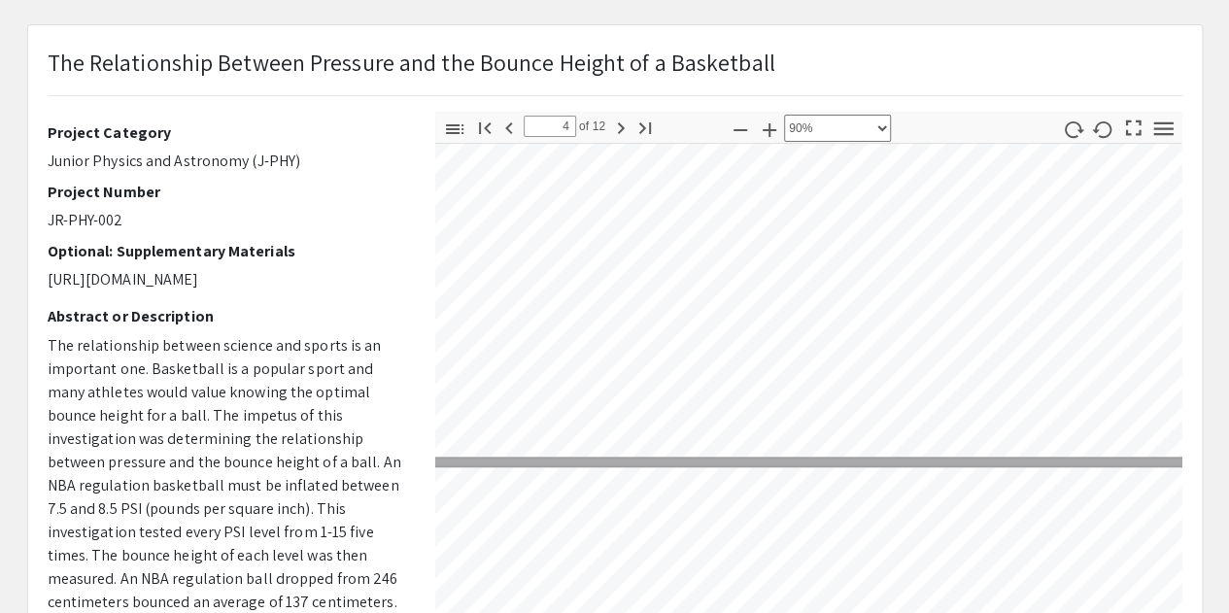
type input "3"
select select "custom"
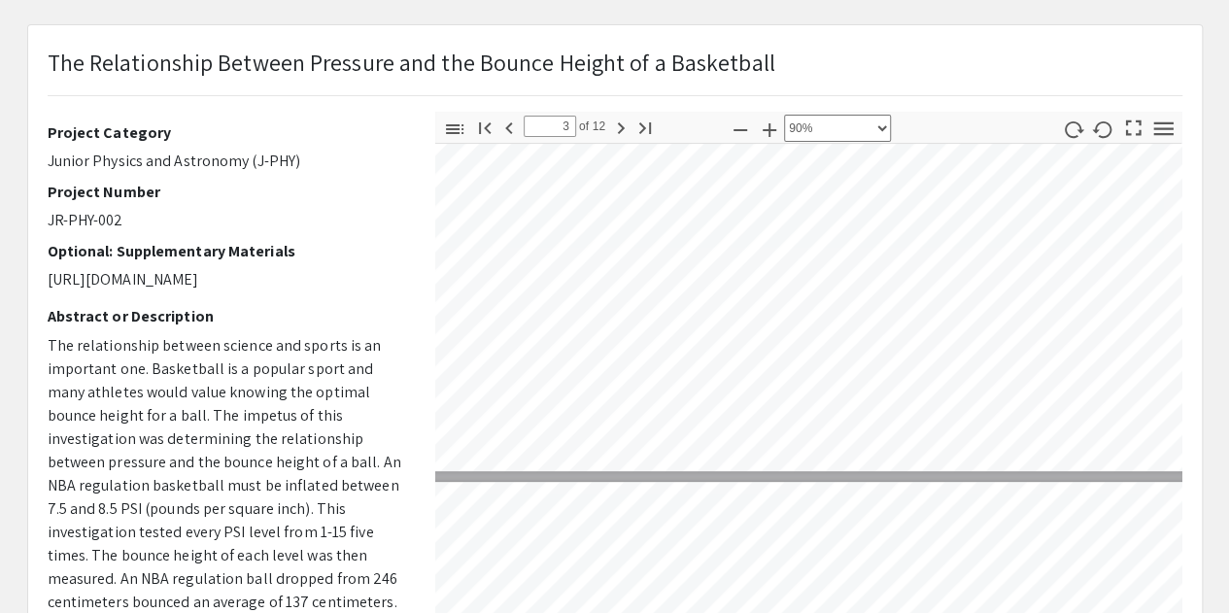
type input "2"
select select "custom"
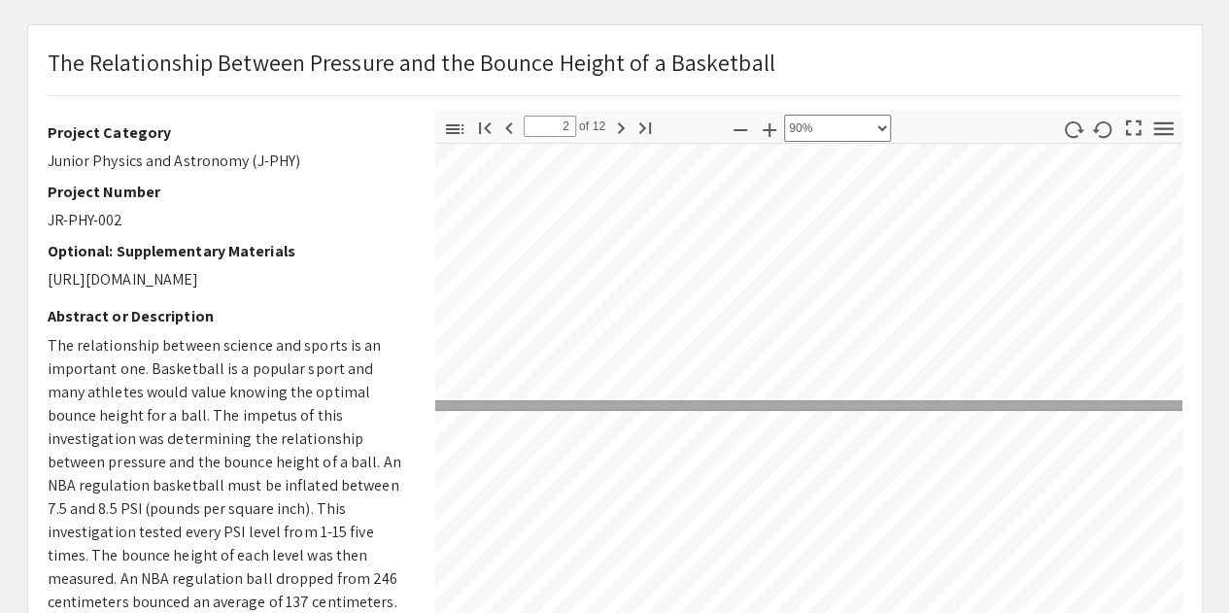
scroll to position [218, 13]
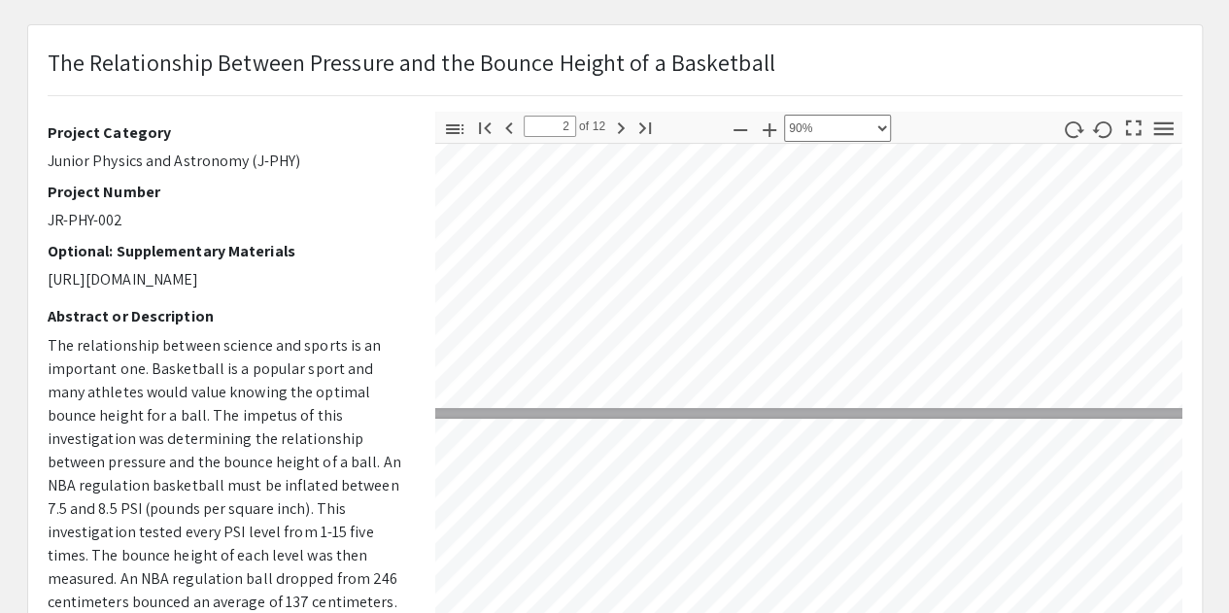
type input "1"
select select "custom"
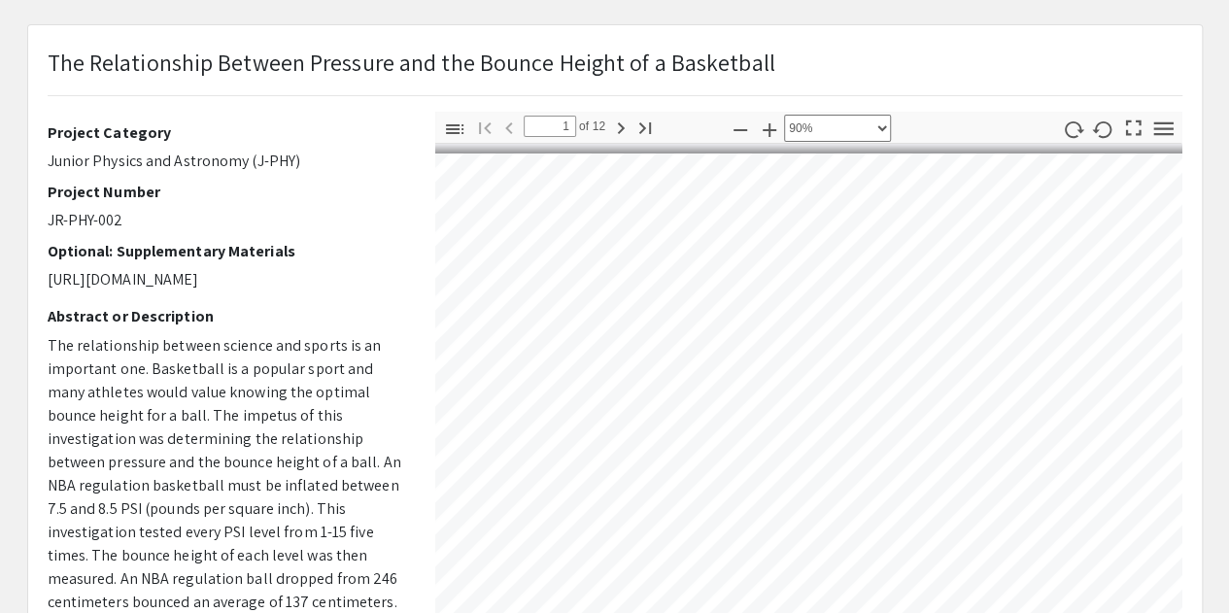
type input "2"
select select "custom"
type input "3"
select select "custom"
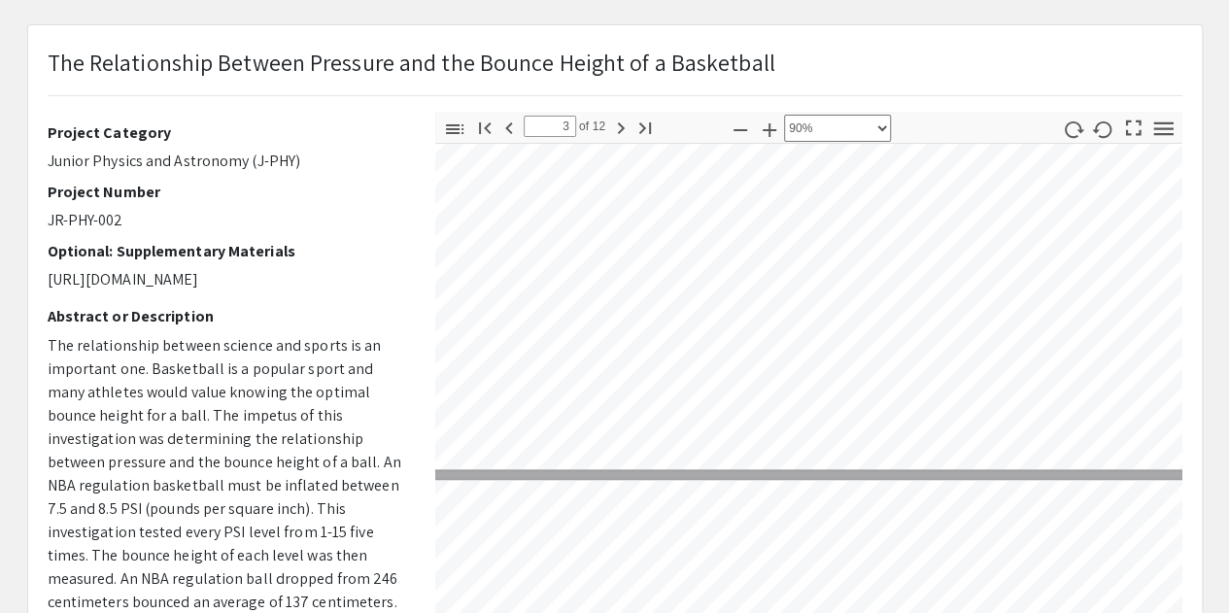
type input "4"
select select "custom"
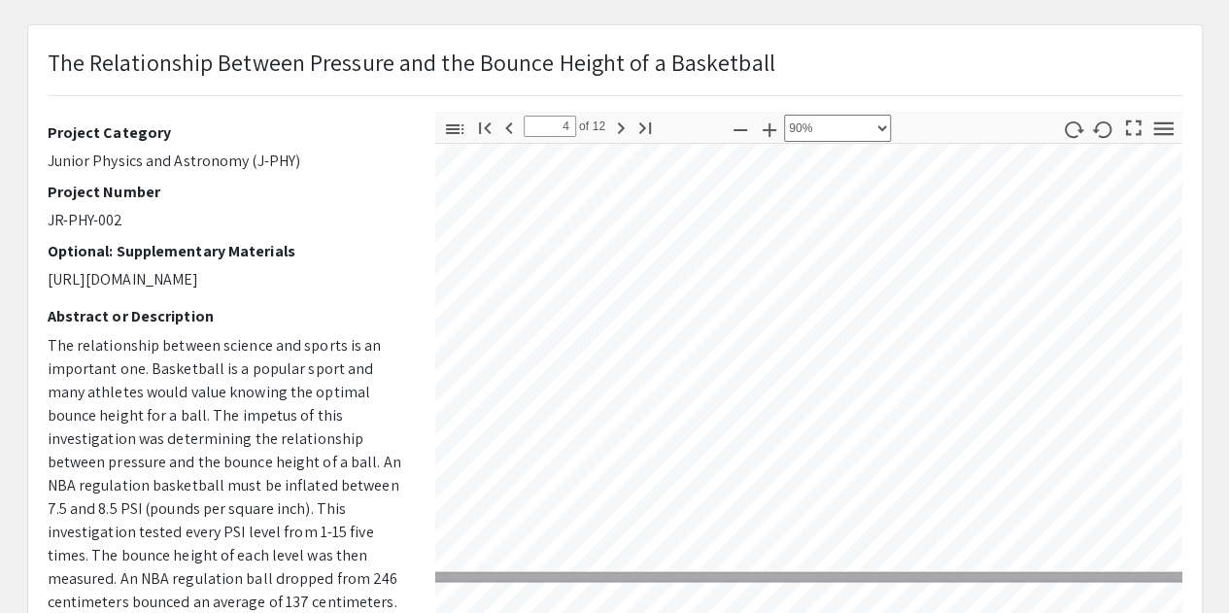
type input "5"
select select "custom"
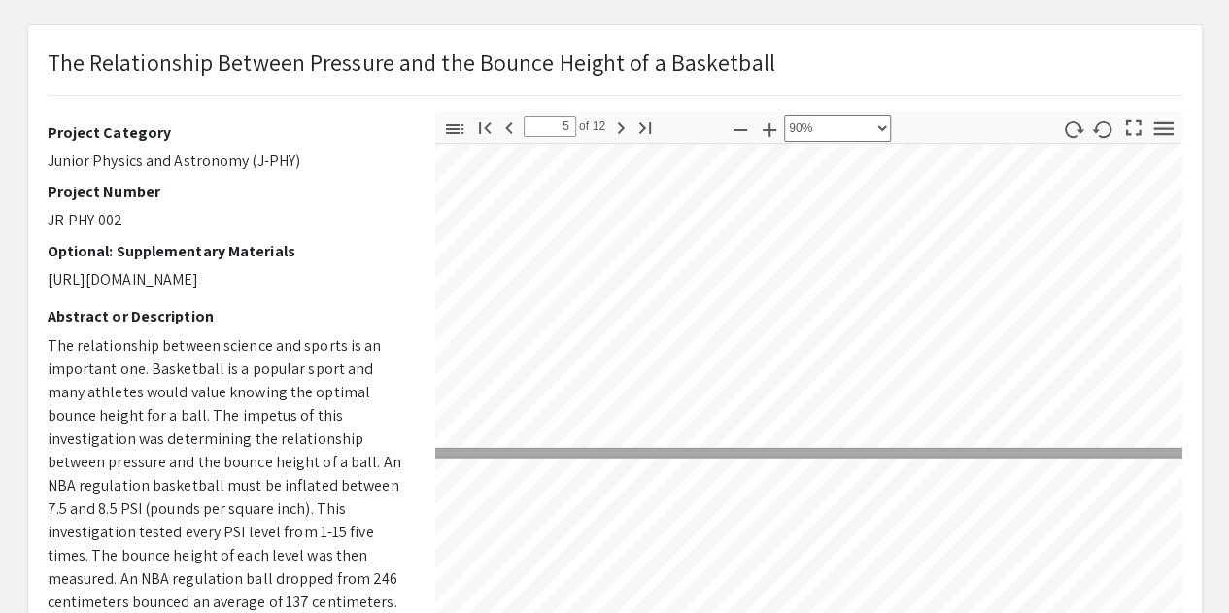
type input "6"
select select "custom"
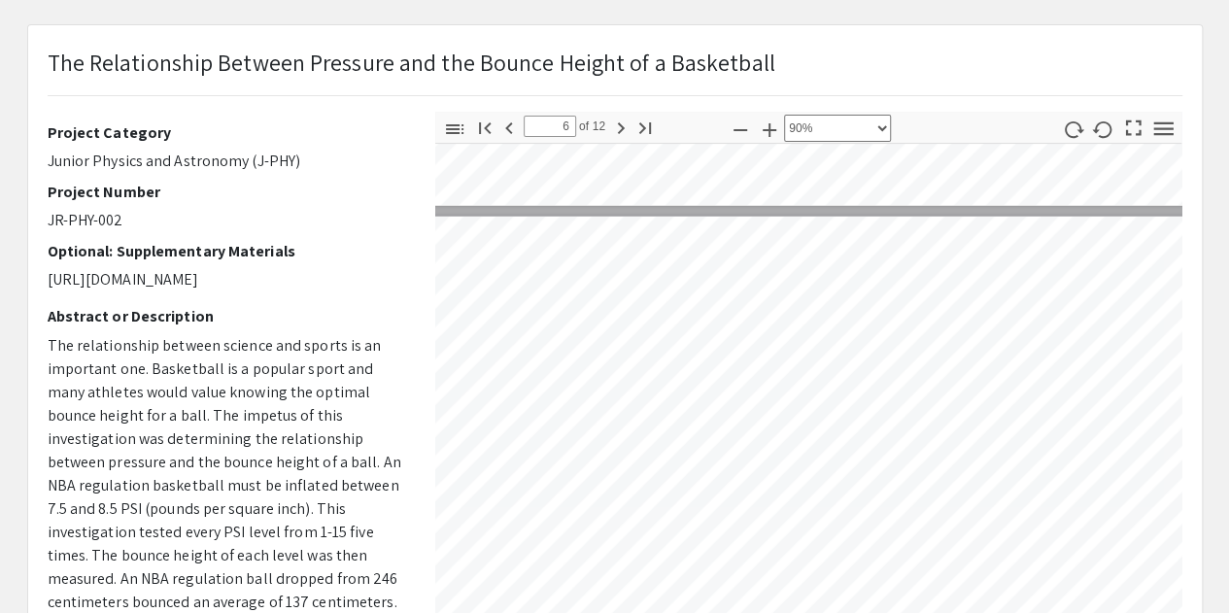
type input "7"
select select "custom"
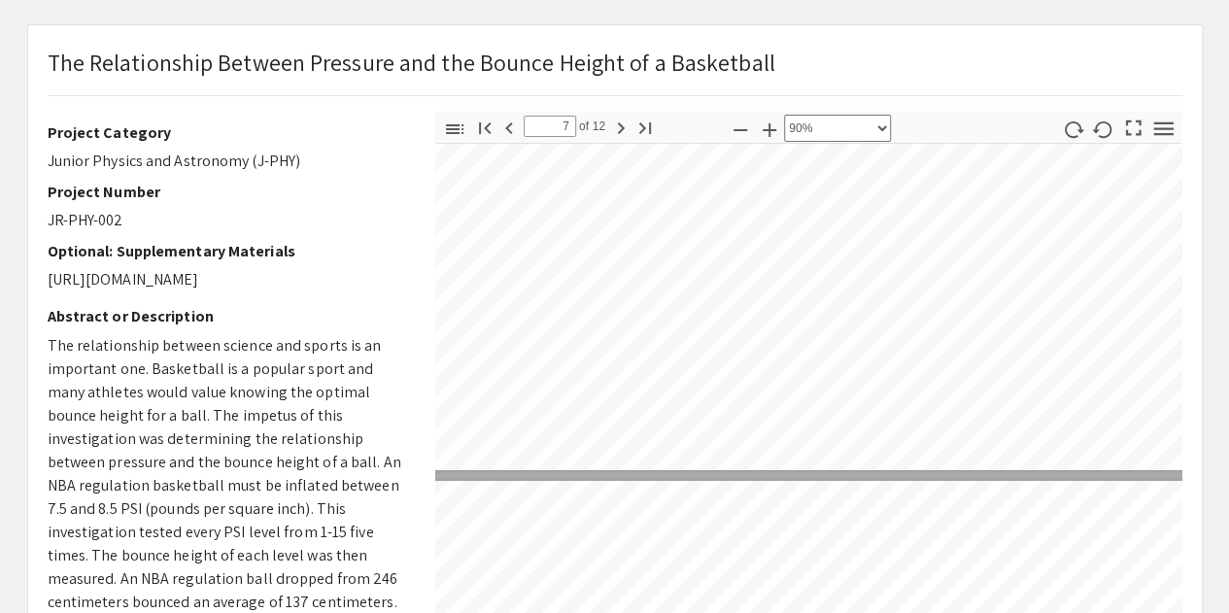
type input "8"
select select "custom"
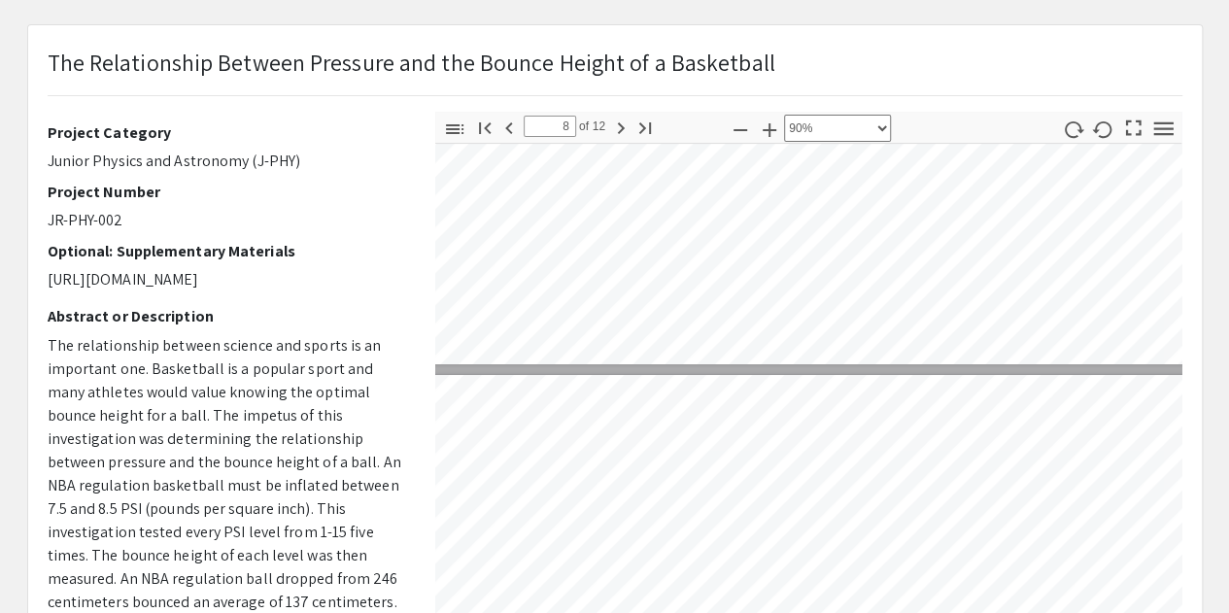
type input "9"
select select "custom"
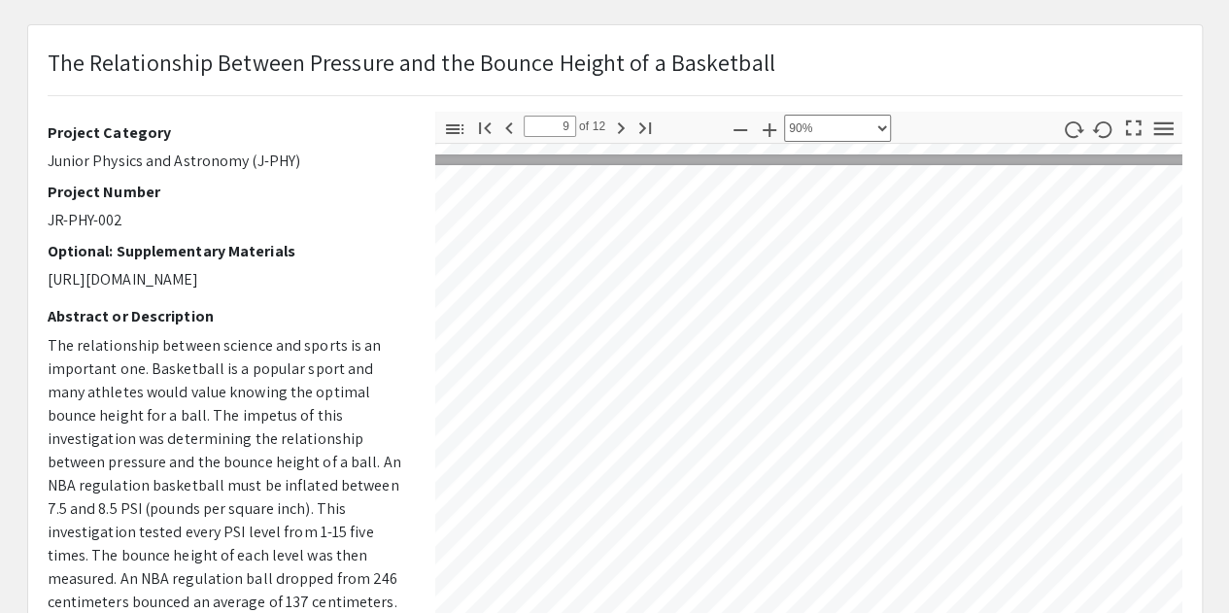
type input "10"
select select "custom"
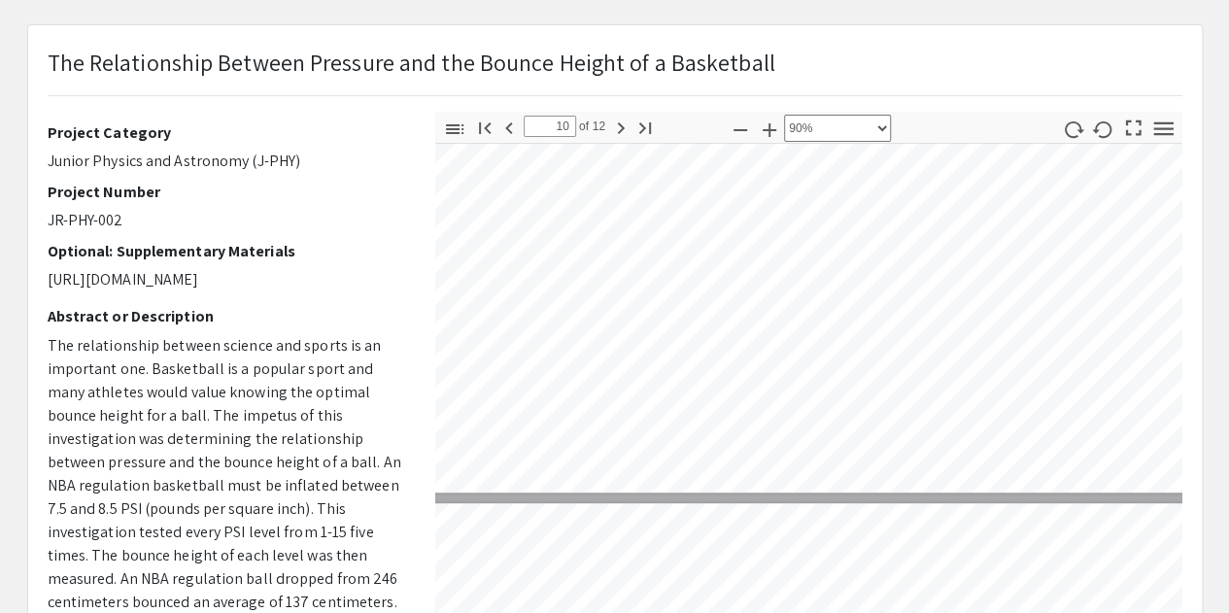
type input "11"
select select "custom"
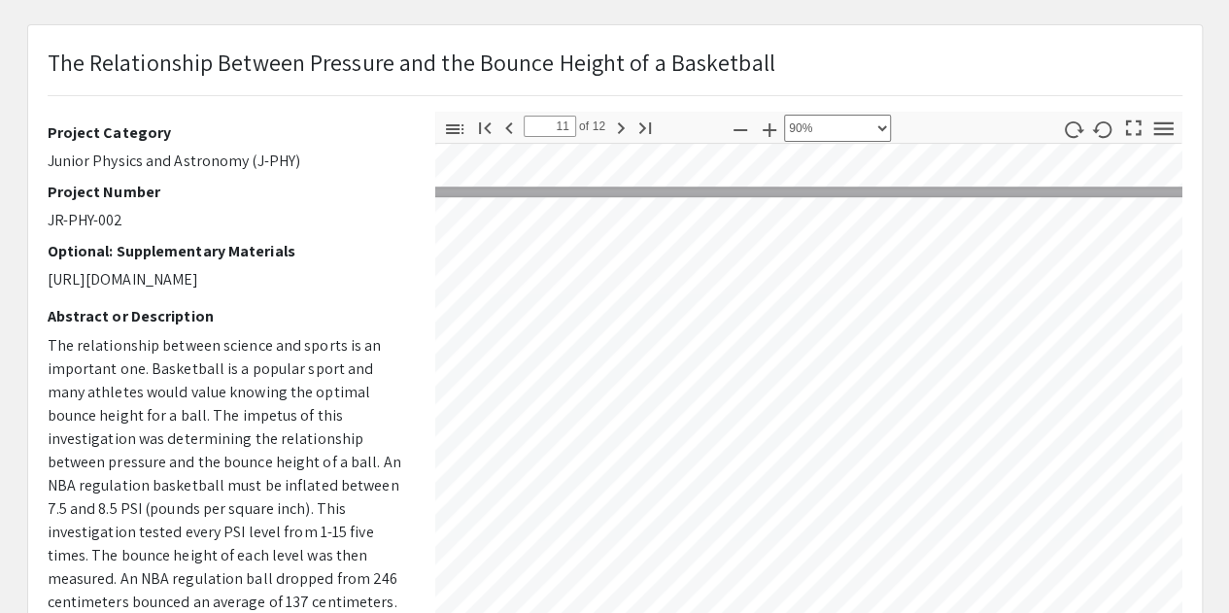
type input "12"
select select "custom"
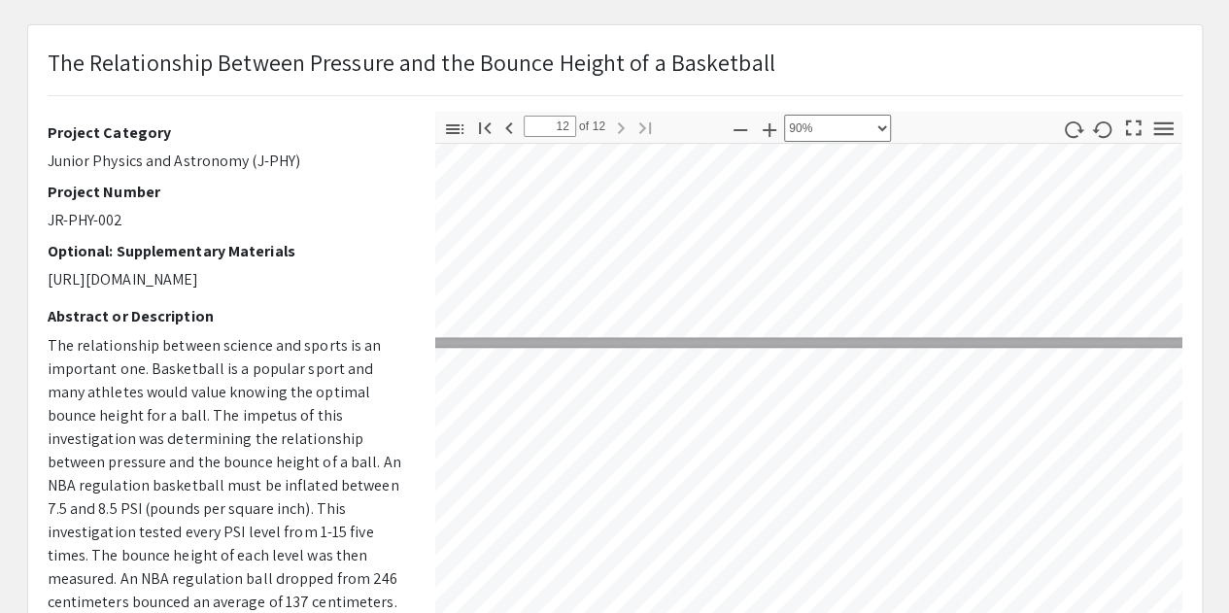
type input "11"
select select "custom"
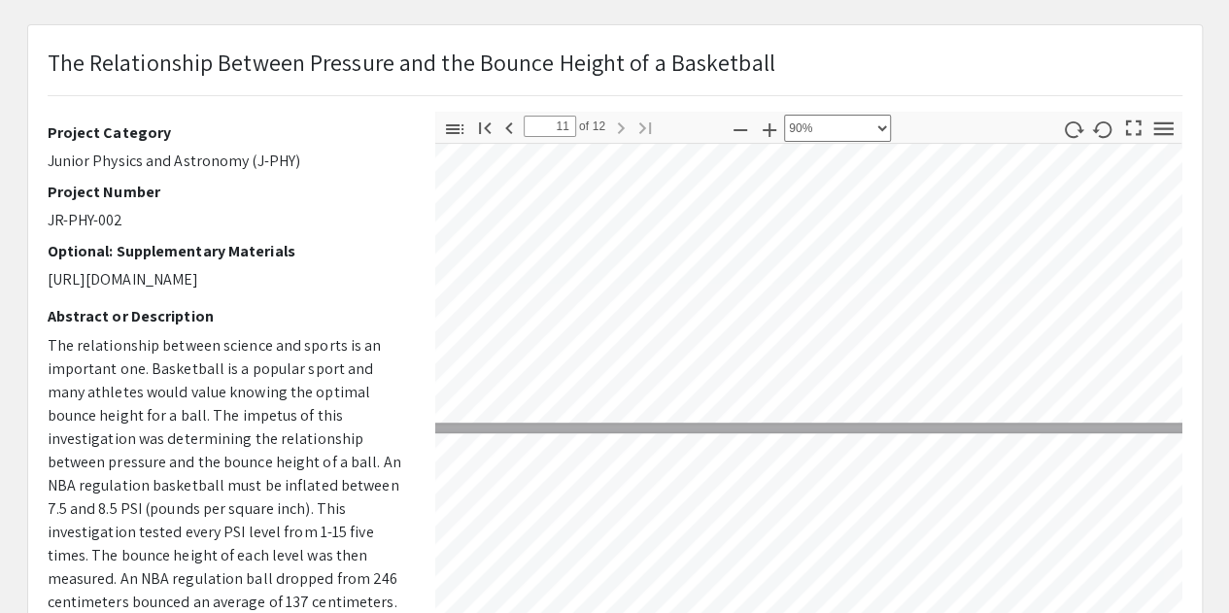
type input "10"
select select "custom"
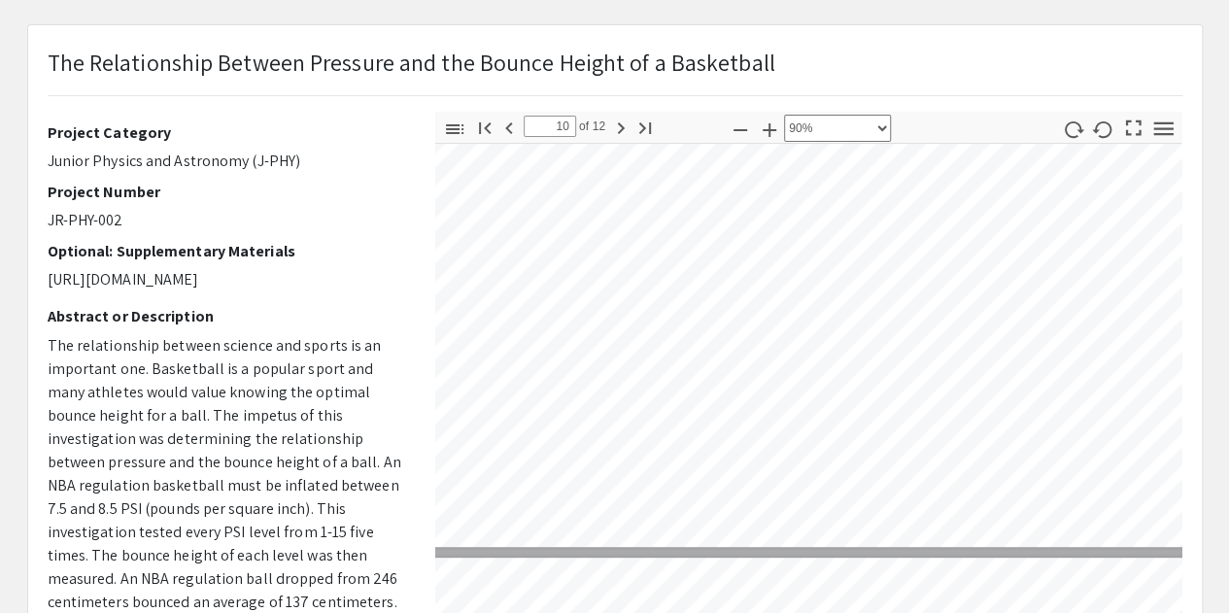
scroll to position [4361, 13]
